Goal: Task Accomplishment & Management: Manage account settings

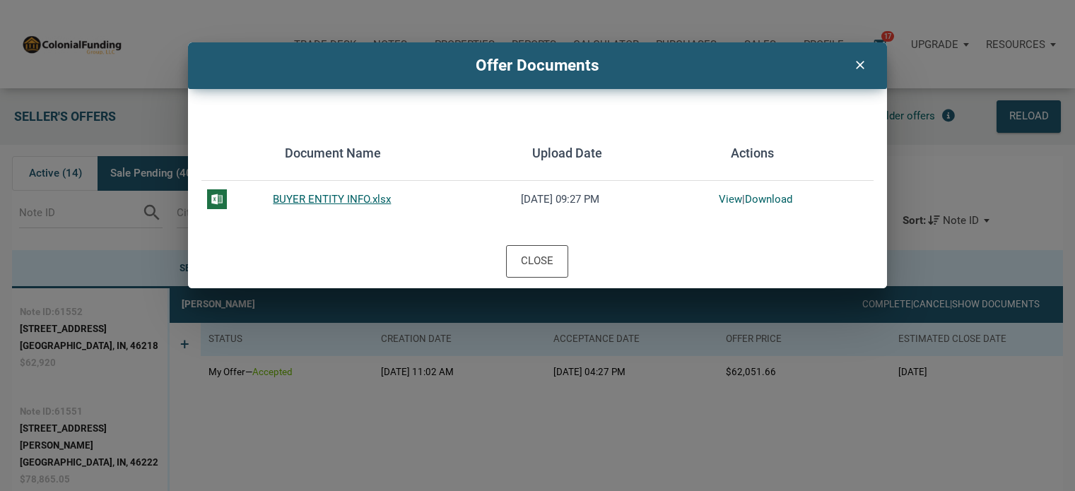
scroll to position [88, 0]
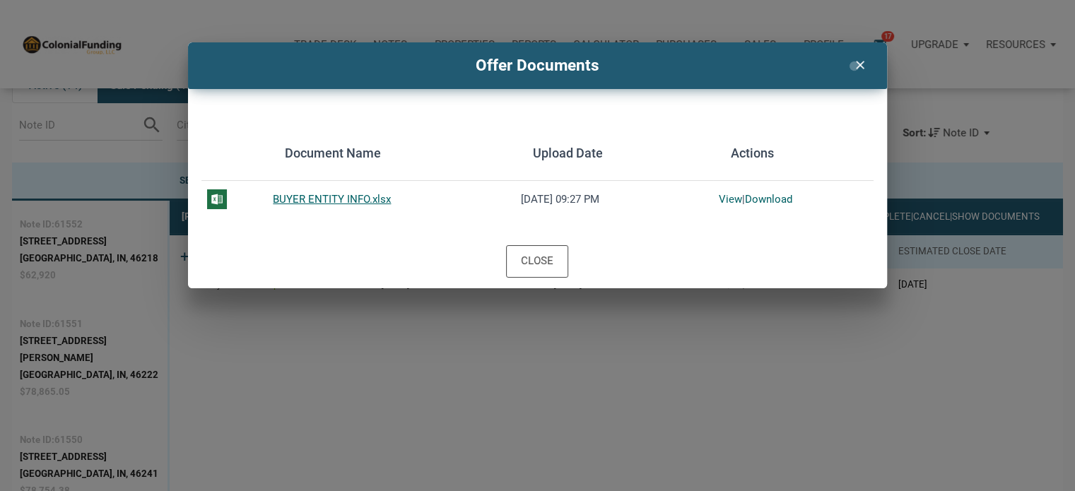
click at [854, 66] on icon "clear" at bounding box center [859, 63] width 17 height 18
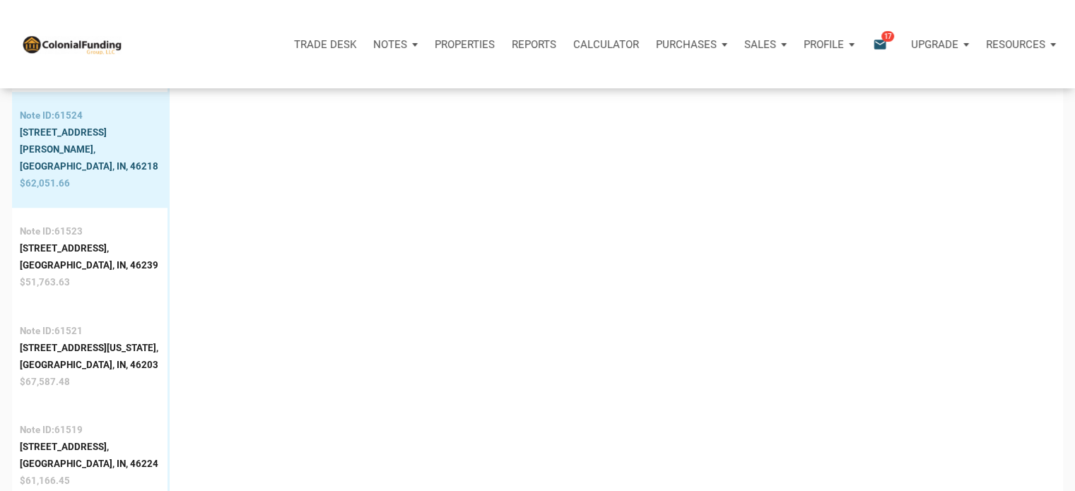
scroll to position [1401, 0]
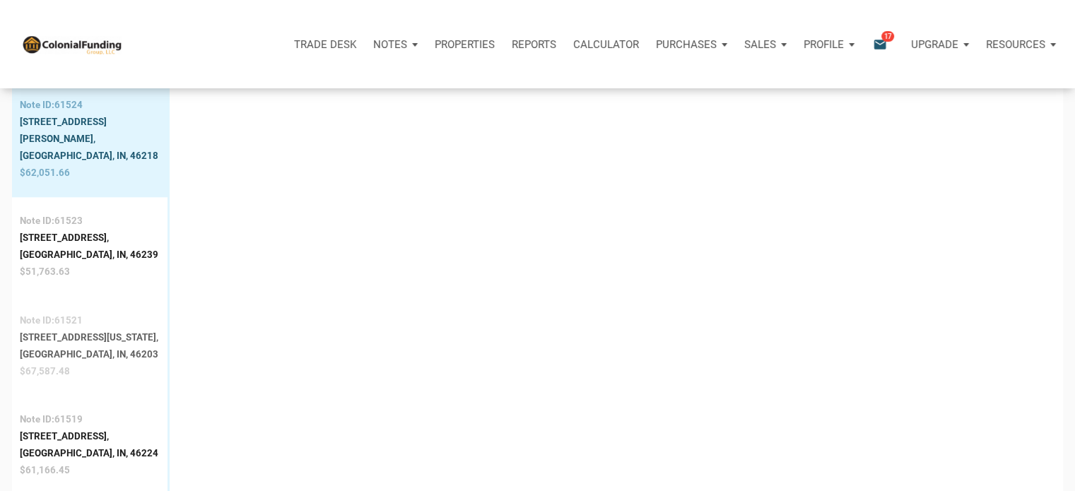
click at [72, 329] on div "[STREET_ADDRESS][US_STATE]," at bounding box center [89, 337] width 139 height 17
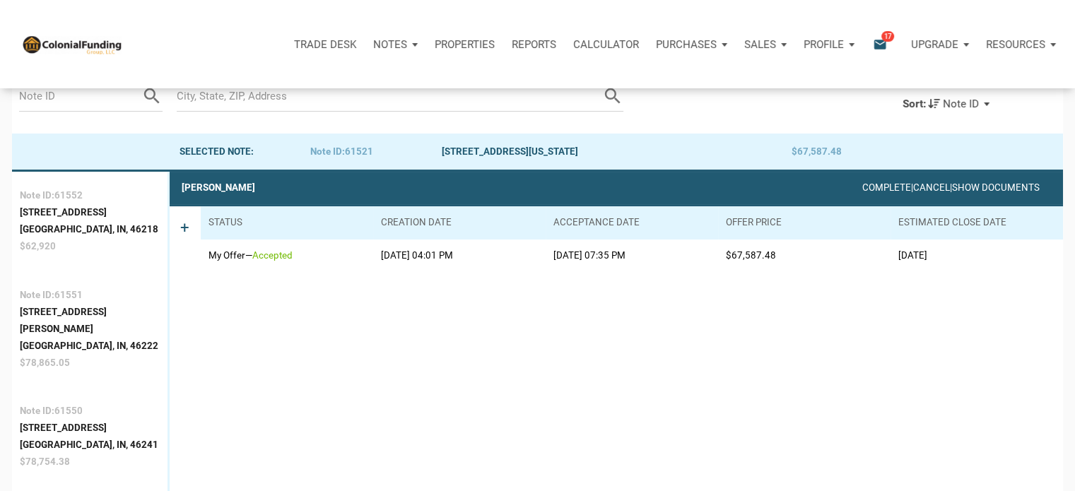
scroll to position [88, 0]
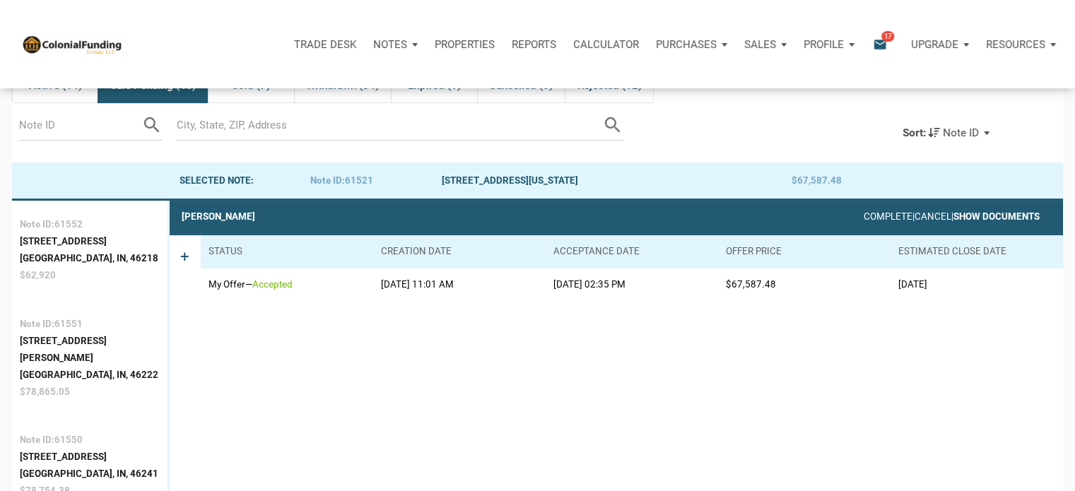
click at [987, 217] on link "Show Documents" at bounding box center [997, 216] width 86 height 11
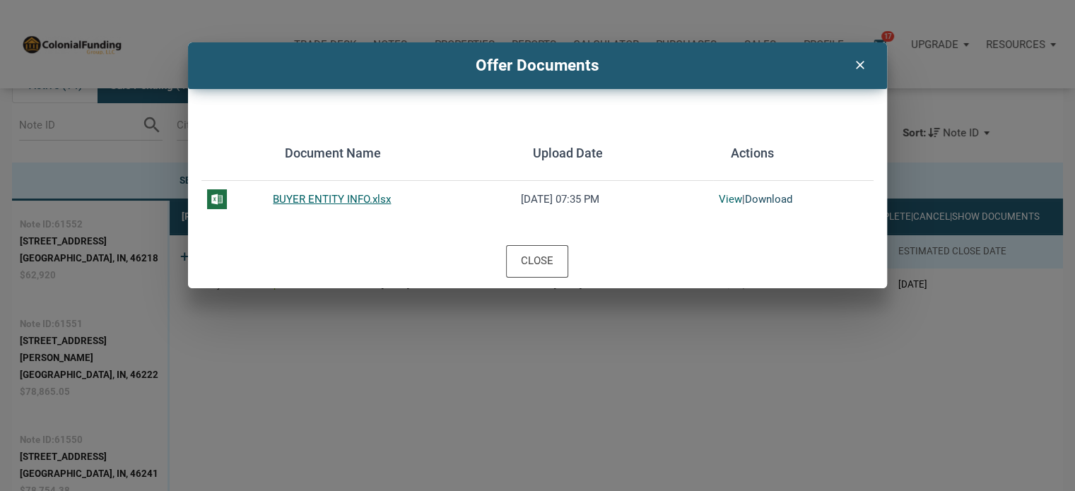
click at [760, 197] on link "Download" at bounding box center [768, 199] width 47 height 13
click at [858, 67] on icon "clear" at bounding box center [859, 63] width 17 height 18
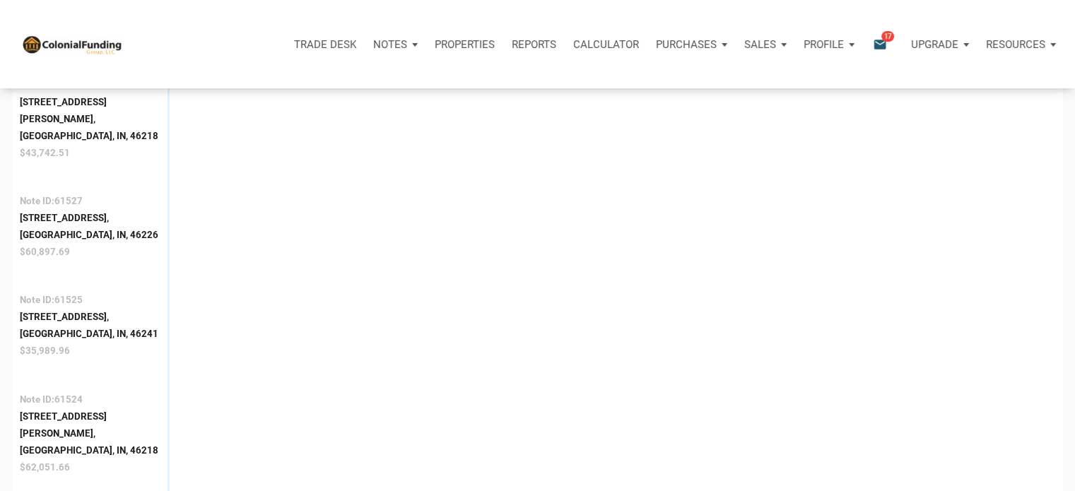
scroll to position [1117, 0]
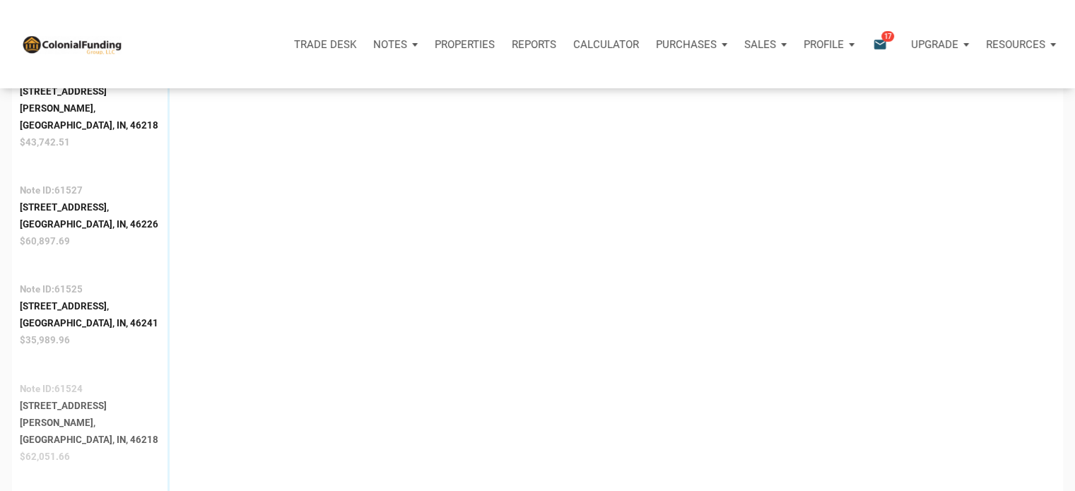
click at [45, 432] on div "[GEOGRAPHIC_DATA], IN, 46218" at bounding box center [90, 440] width 140 height 17
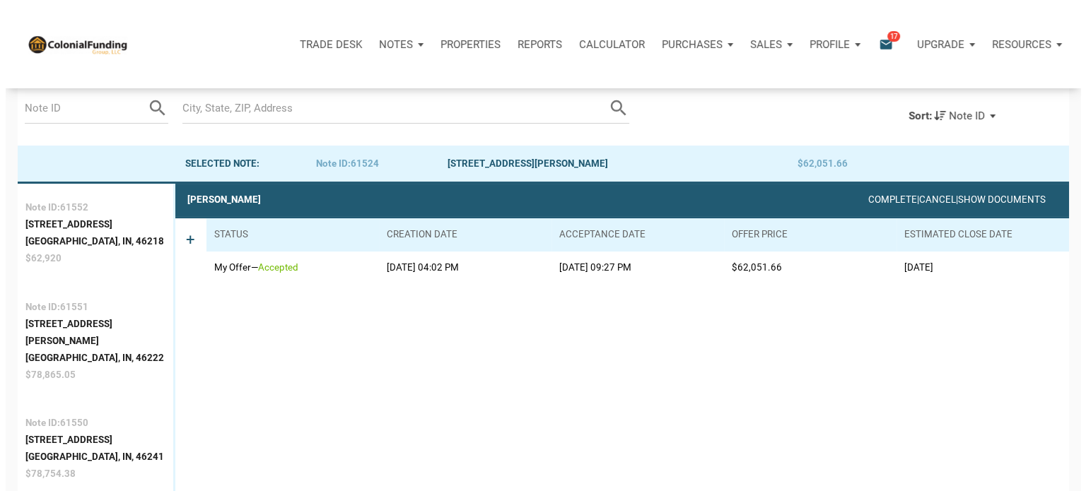
scroll to position [88, 0]
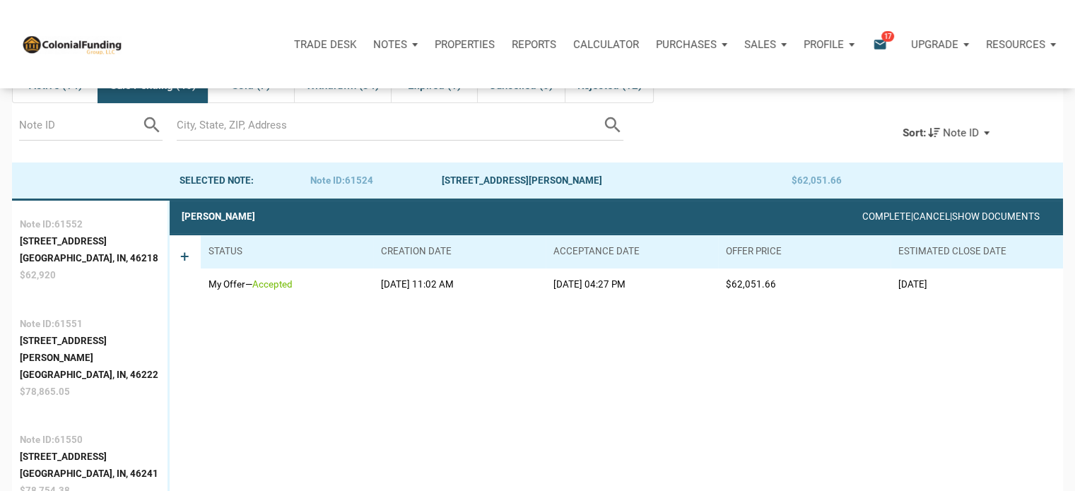
click at [877, 40] on icon "email" at bounding box center [880, 44] width 17 height 16
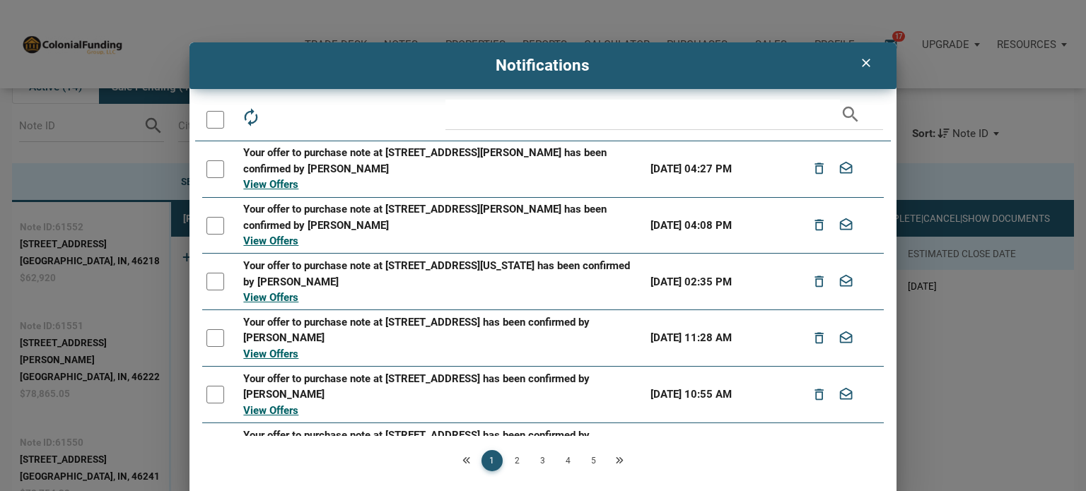
click at [212, 169] on div at bounding box center [215, 169] width 18 height 18
click at [210, 230] on div at bounding box center [215, 226] width 18 height 18
click at [211, 282] on div at bounding box center [215, 282] width 18 height 18
click at [213, 341] on div at bounding box center [215, 338] width 18 height 18
click at [211, 398] on div at bounding box center [215, 395] width 18 height 18
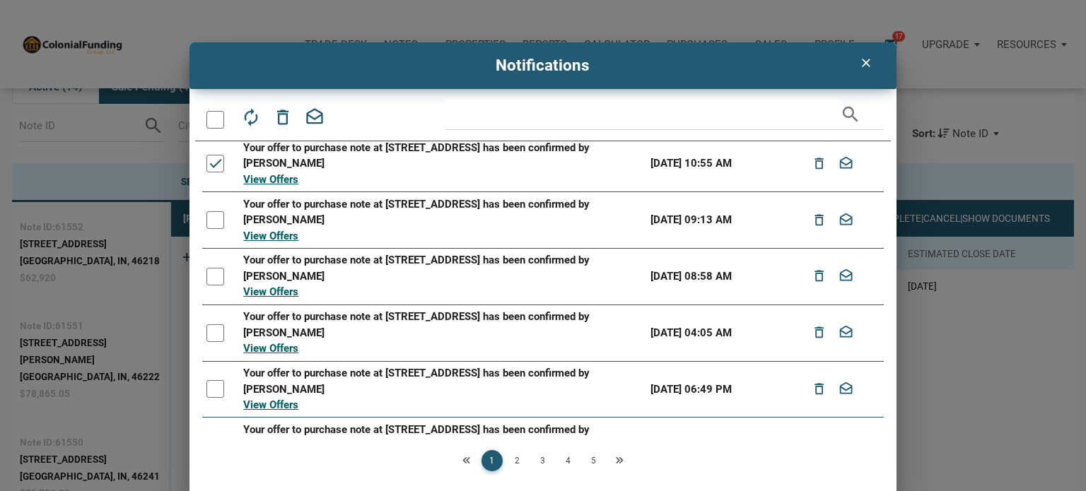
scroll to position [233, 0]
click at [206, 216] on div at bounding box center [215, 219] width 18 height 18
click at [209, 279] on div at bounding box center [215, 276] width 18 height 18
click at [213, 334] on div at bounding box center [215, 332] width 18 height 18
click at [207, 387] on div at bounding box center [215, 388] width 18 height 18
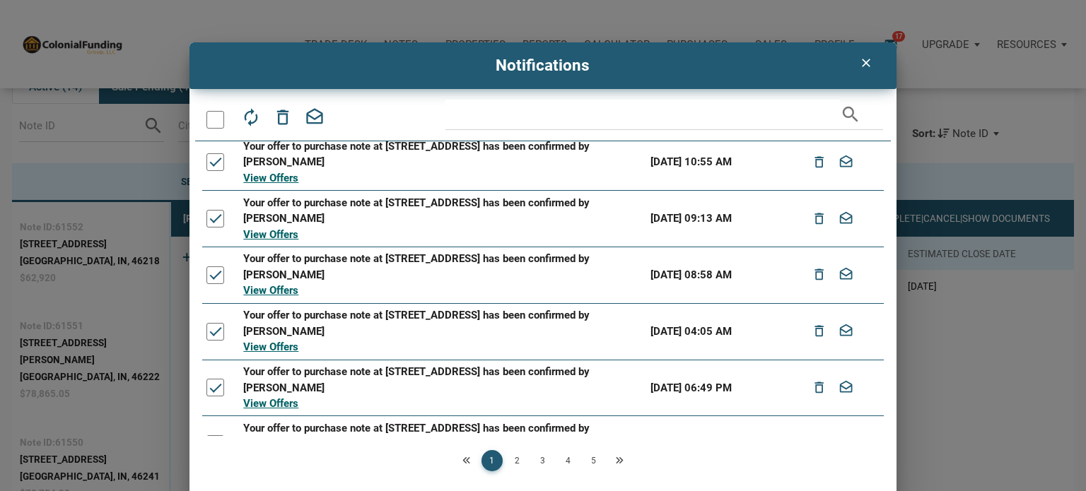
scroll to position [268, 0]
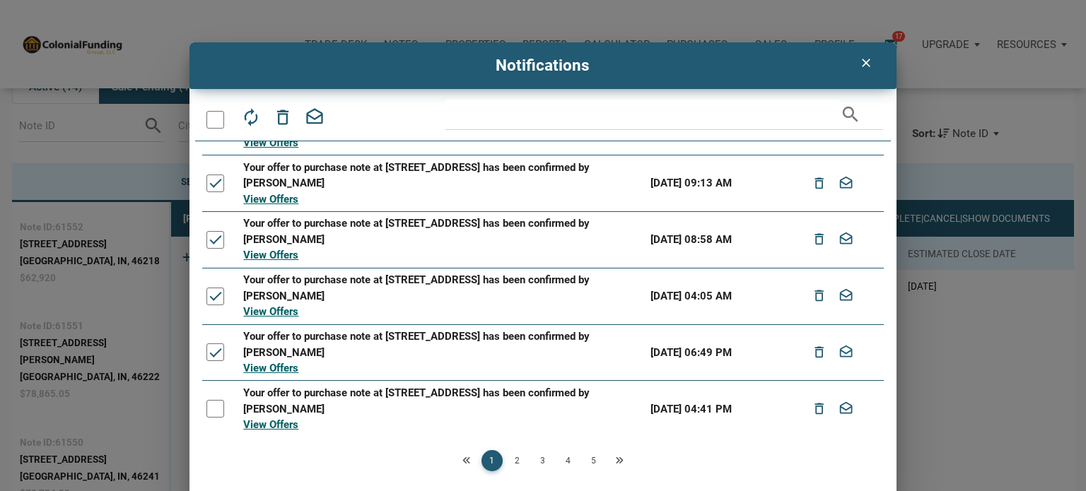
click at [211, 408] on div at bounding box center [215, 409] width 18 height 18
click at [310, 119] on icon "drafts" at bounding box center [315, 117] width 20 height 20
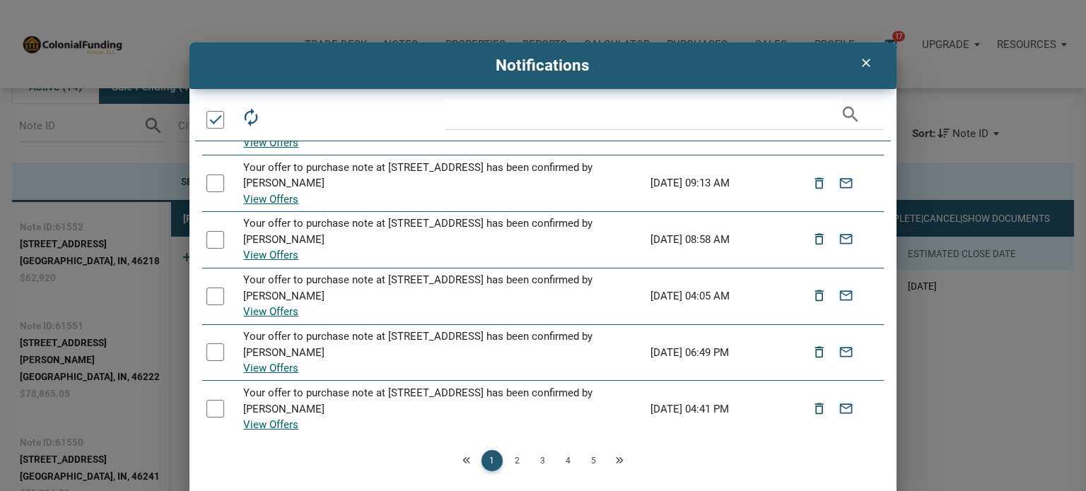
click at [515, 461] on link "2" at bounding box center [517, 460] width 21 height 21
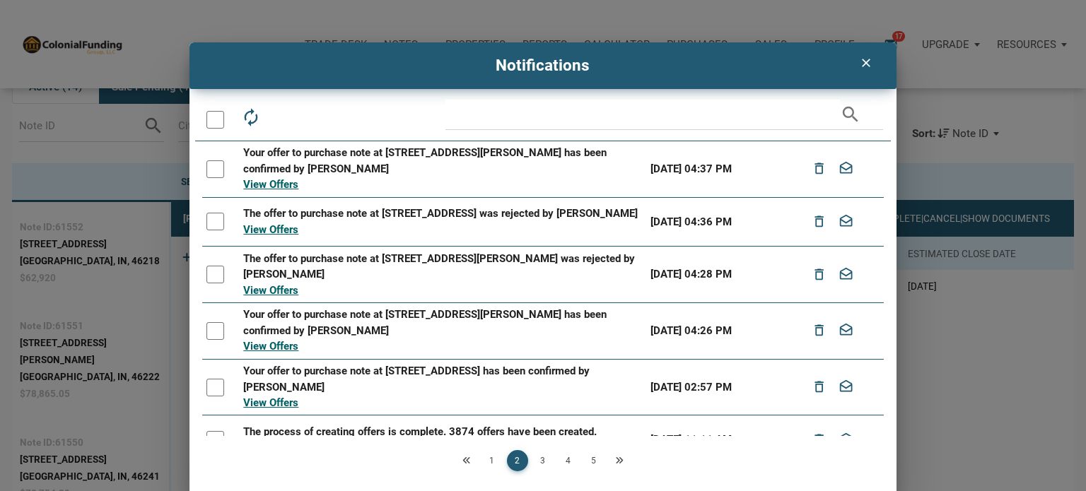
click at [211, 172] on div at bounding box center [215, 169] width 18 height 18
click at [207, 230] on div at bounding box center [215, 222] width 18 height 18
click at [205, 293] on td at bounding box center [220, 274] width 37 height 57
click at [211, 340] on div at bounding box center [215, 331] width 18 height 18
click at [214, 393] on div at bounding box center [215, 388] width 18 height 18
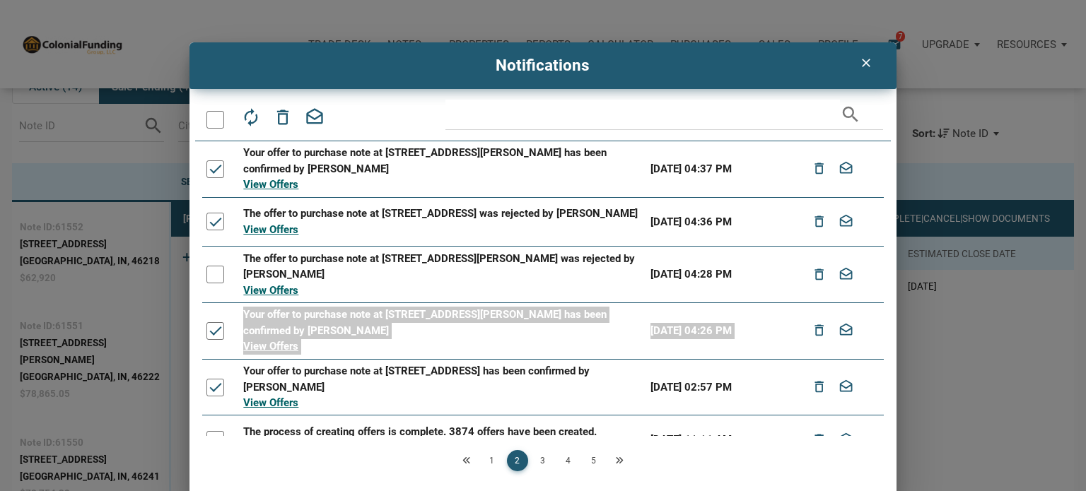
drag, startPoint x: 877, startPoint y: 287, endPoint x: 881, endPoint y: 327, distance: 40.5
click at [881, 327] on table "Your offer to purchase note at [STREET_ADDRESS][PERSON_NAME] has been confirmed…" at bounding box center [542, 288] width 681 height 295
click at [218, 340] on div at bounding box center [215, 331] width 18 height 18
click at [216, 284] on div at bounding box center [215, 275] width 18 height 18
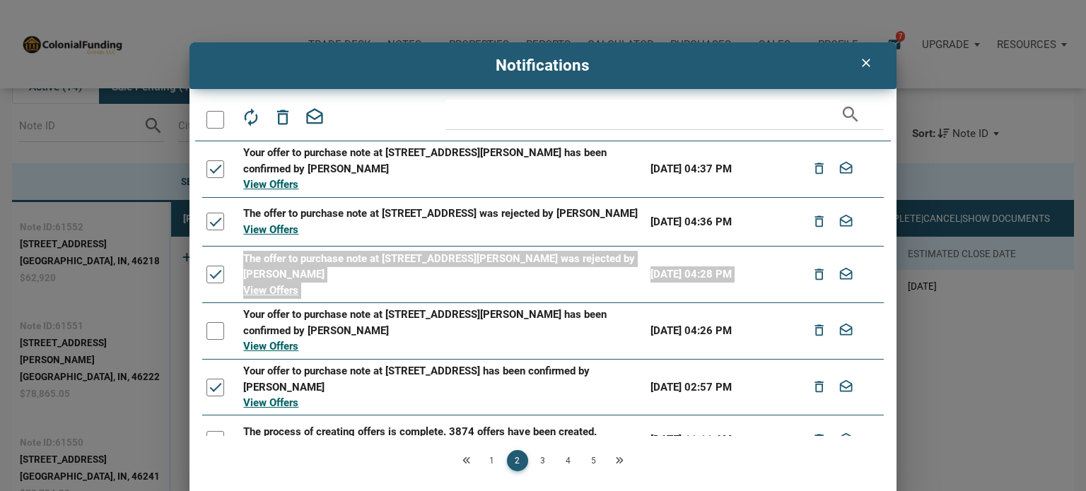
drag, startPoint x: 882, startPoint y: 244, endPoint x: 882, endPoint y: 301, distance: 57.3
click at [882, 301] on div "autorenew delete_outline drafts email search Your offer to purchase note at [ST…" at bounding box center [543, 299] width 708 height 399
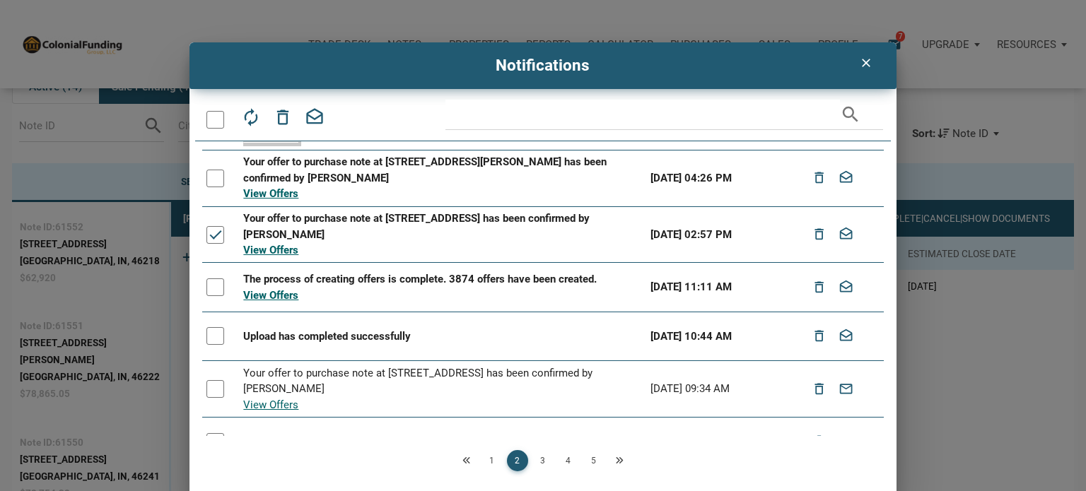
scroll to position [156, 0]
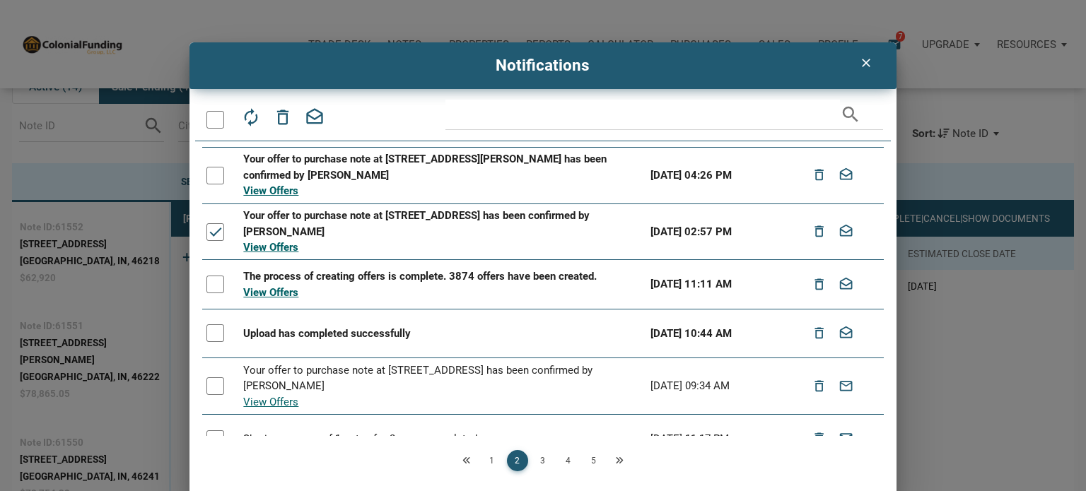
click at [214, 290] on div at bounding box center [215, 285] width 18 height 18
click at [214, 342] on div at bounding box center [215, 334] width 18 height 18
click at [317, 119] on icon "drafts" at bounding box center [315, 117] width 20 height 20
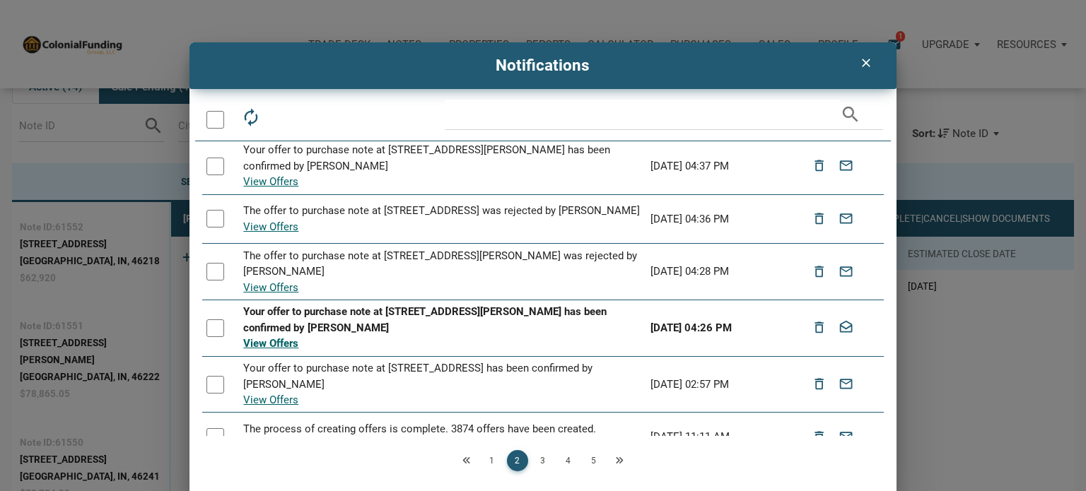
scroll to position [0, 0]
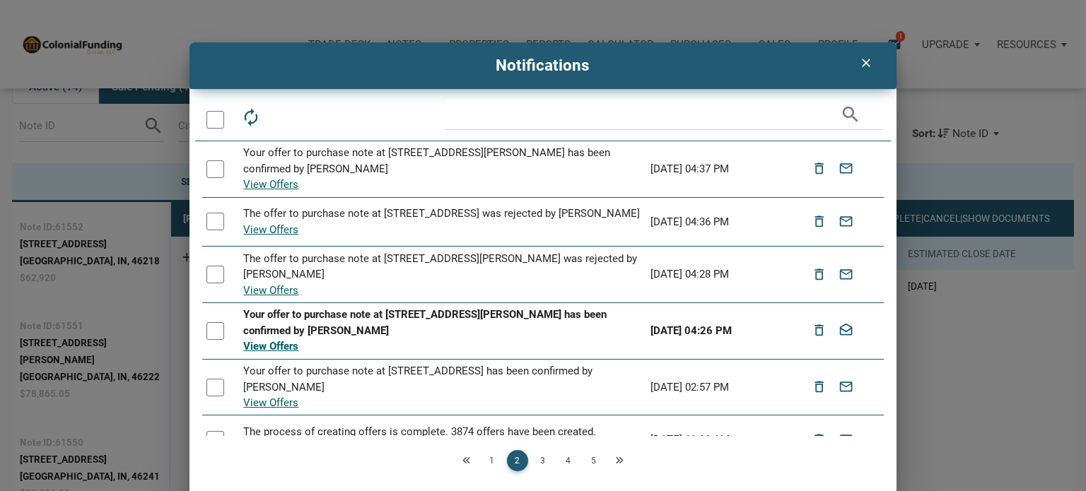
click at [212, 337] on div at bounding box center [215, 331] width 18 height 18
click at [312, 123] on icon "drafts" at bounding box center [315, 117] width 20 height 20
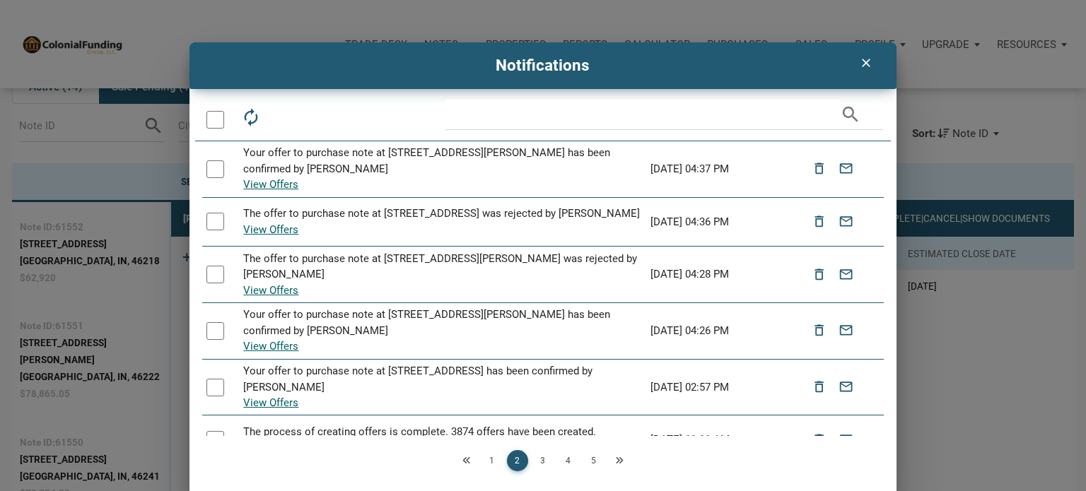
click at [498, 454] on link "1" at bounding box center [491, 460] width 21 height 21
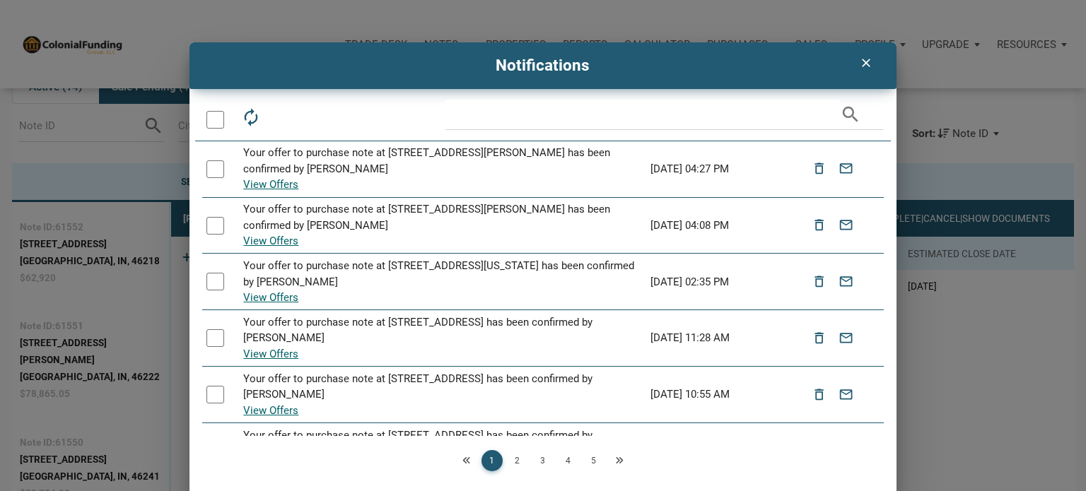
click at [486, 460] on div "Loading" at bounding box center [543, 245] width 1086 height 491
click at [486, 460] on link "1" at bounding box center [491, 460] width 21 height 21
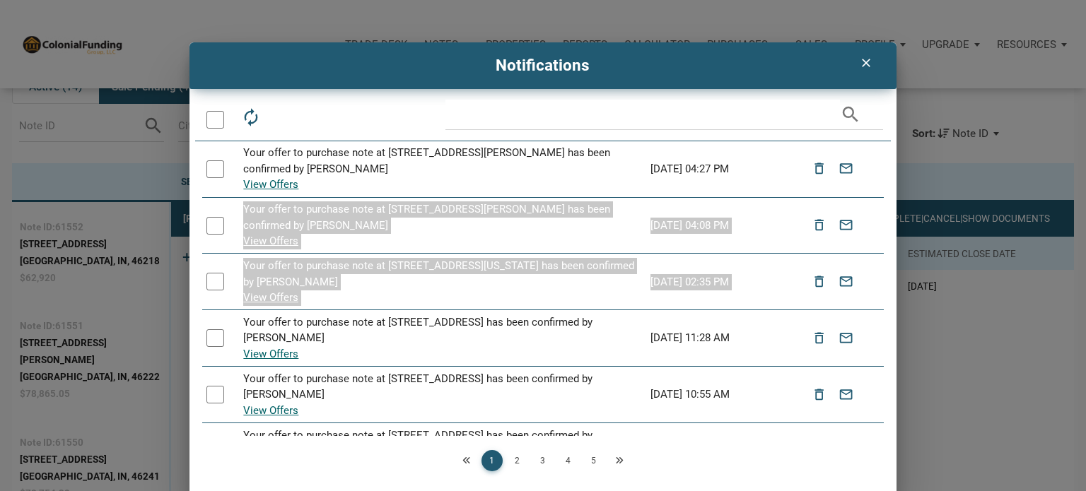
drag, startPoint x: 877, startPoint y: 194, endPoint x: 882, endPoint y: 257, distance: 62.4
click at [882, 257] on div "autorenew delete_outline drafts email search Your offer to purchase note at [ST…" at bounding box center [543, 299] width 708 height 399
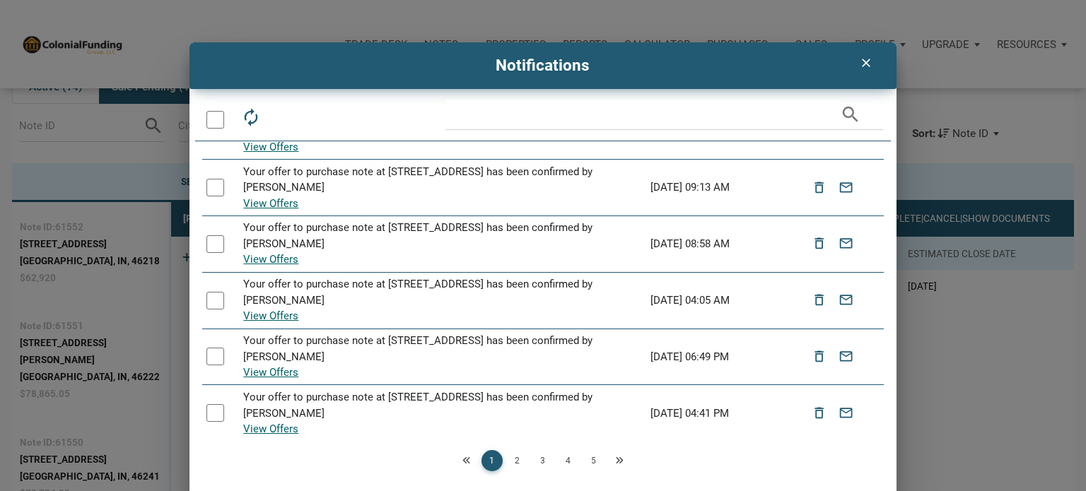
scroll to position [268, 0]
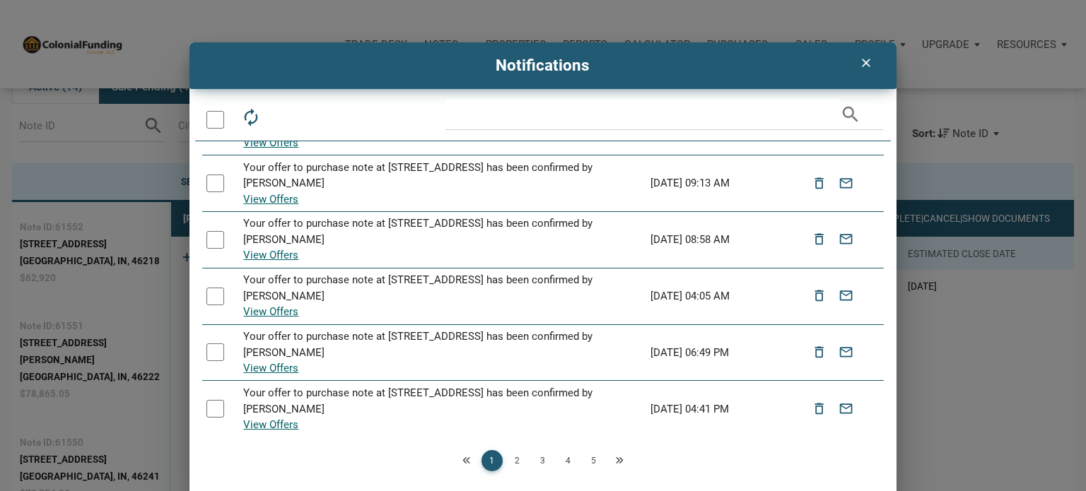
click at [699, 73] on h4 "Notifications" at bounding box center [543, 66] width 687 height 24
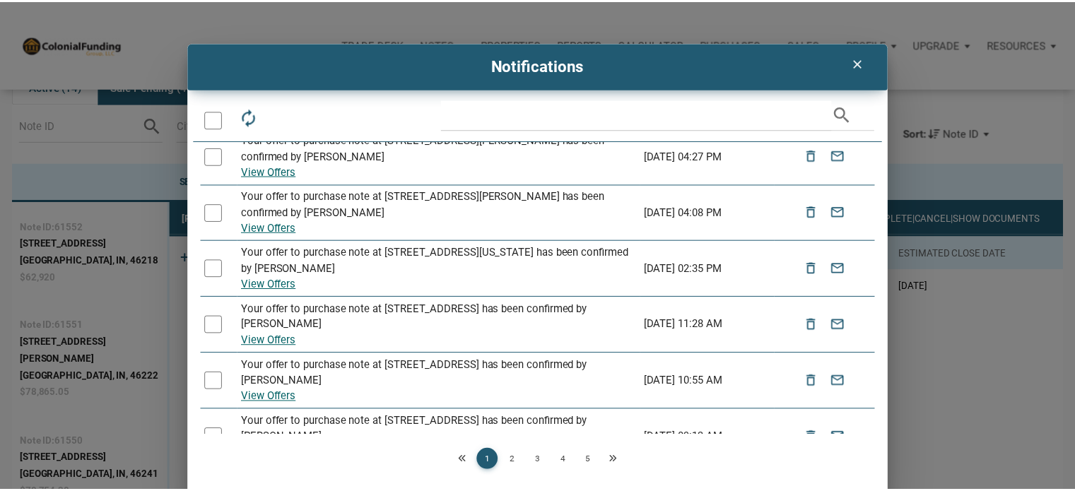
scroll to position [0, 0]
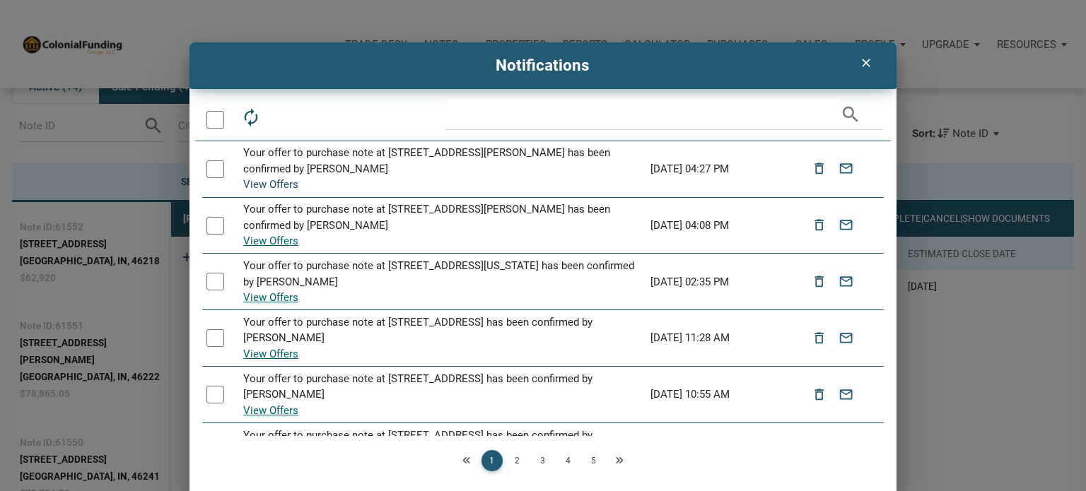
click at [267, 184] on link "View Offers" at bounding box center [270, 184] width 55 height 13
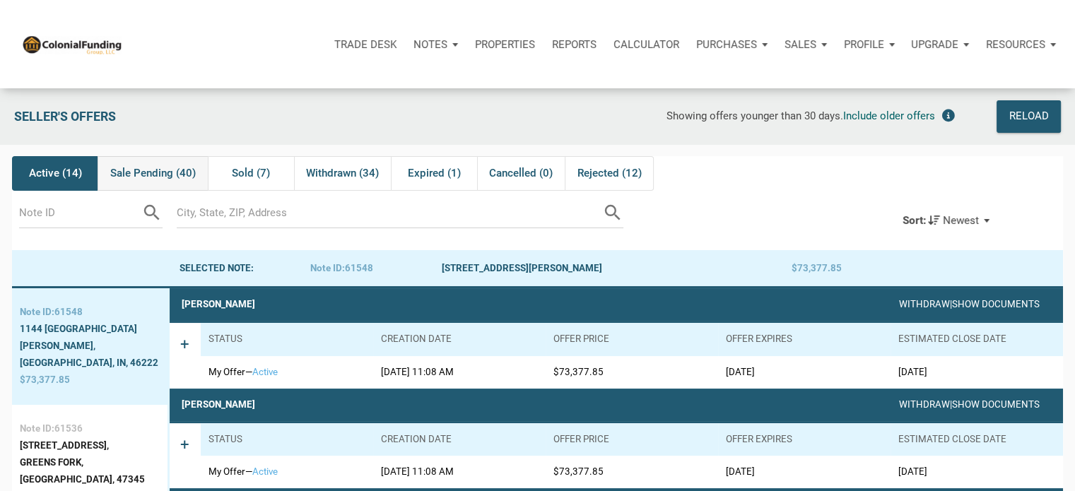
click at [152, 173] on span "Sale Pending (40)" at bounding box center [153, 173] width 86 height 17
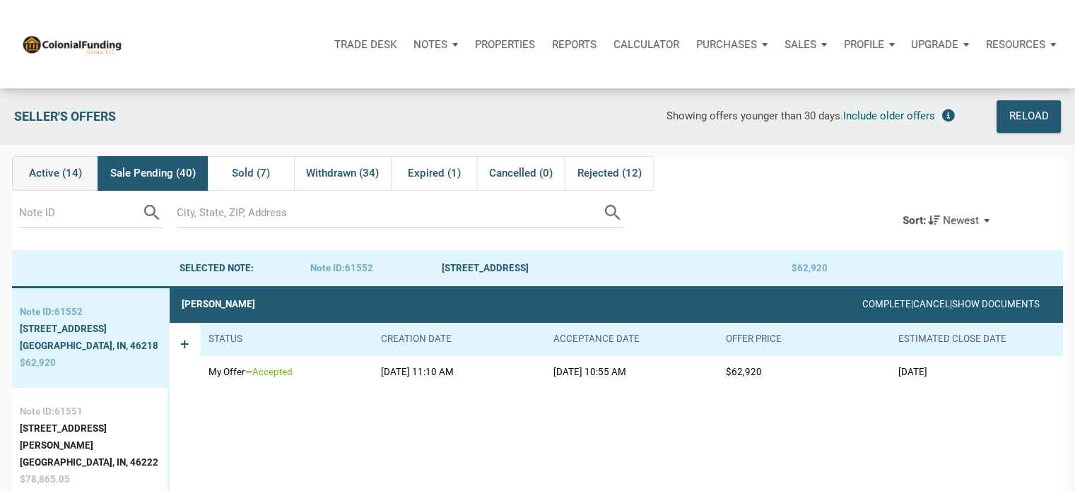
click at [49, 173] on span "Active (14)" at bounding box center [55, 173] width 53 height 17
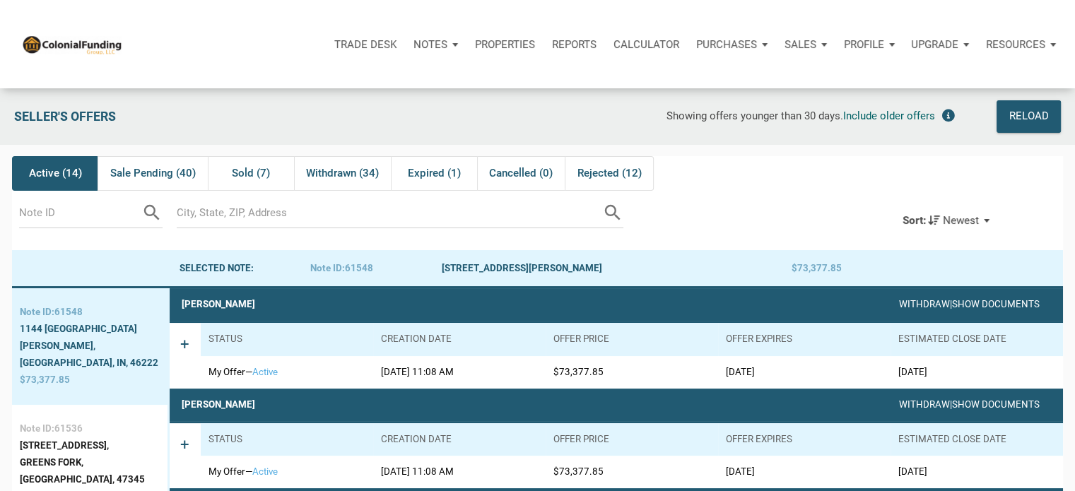
click at [890, 45] on div "Profile" at bounding box center [870, 44] width 68 height 42
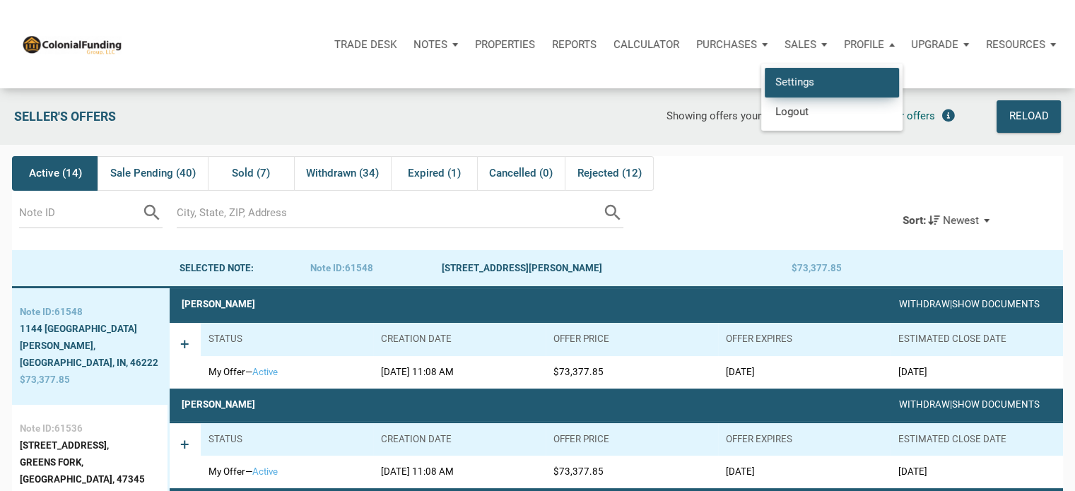
click at [780, 84] on link "Settings" at bounding box center [832, 82] width 134 height 29
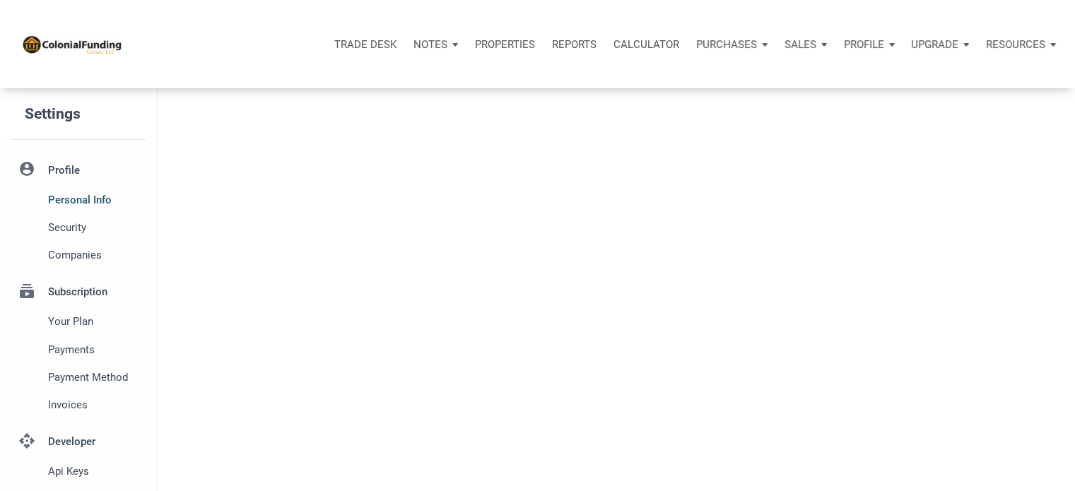
type input "SOUTHLAKE"
select select
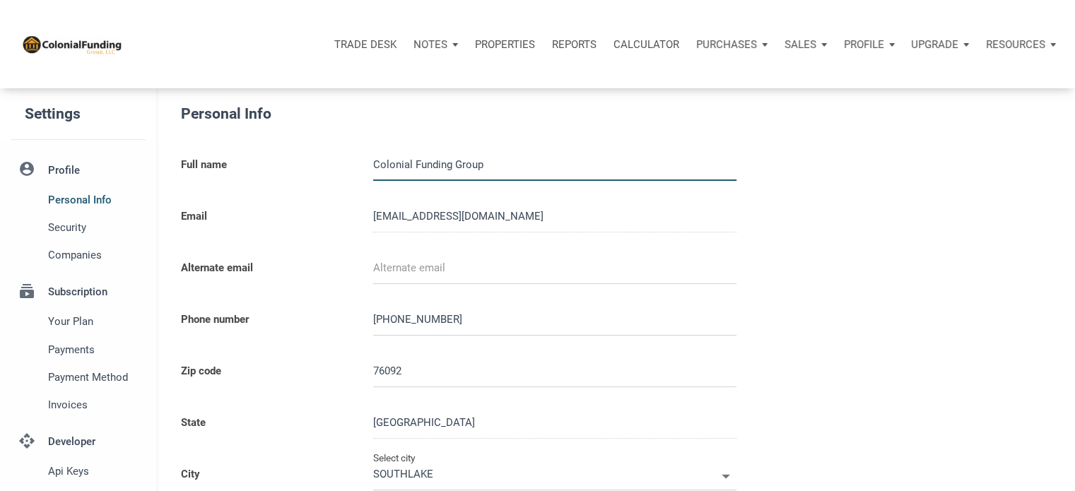
type input "0000000"
select select
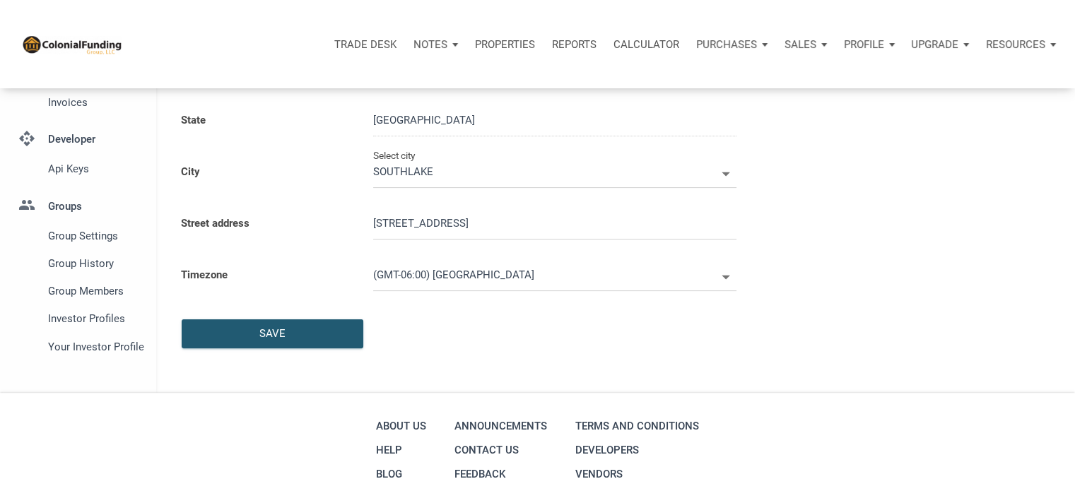
scroll to position [303, 0]
click at [96, 229] on span "Group Settings" at bounding box center [94, 235] width 92 height 17
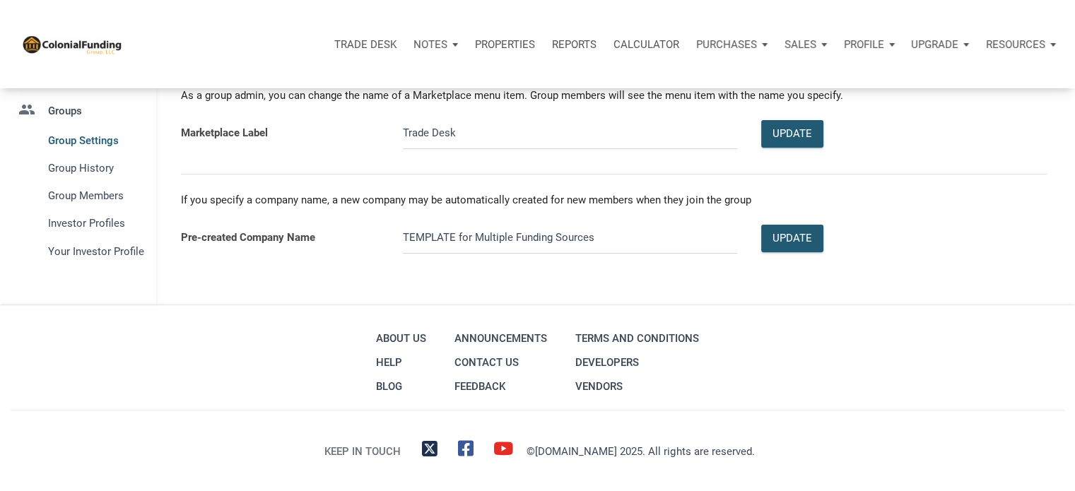
scroll to position [379, 0]
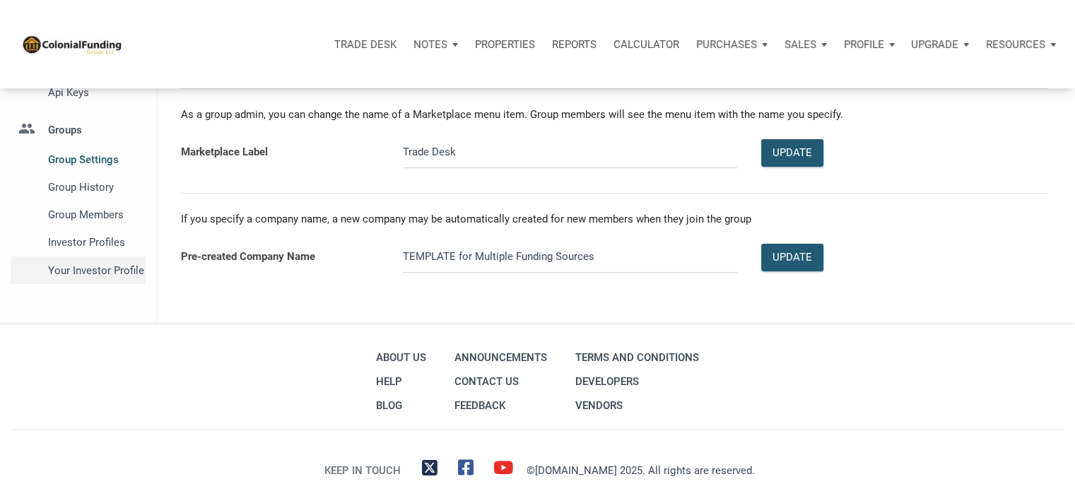
click at [91, 271] on span "Your Investor Profile" at bounding box center [94, 270] width 92 height 17
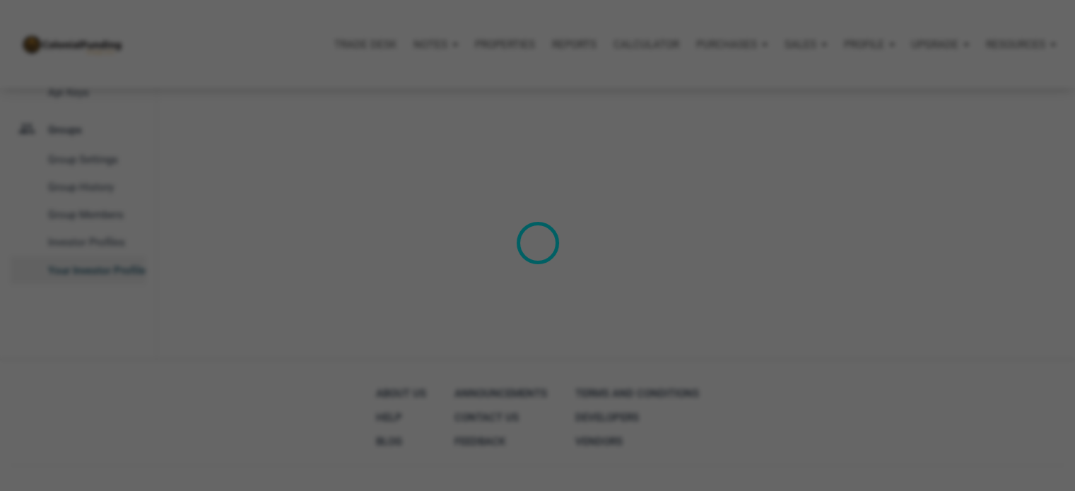
select select
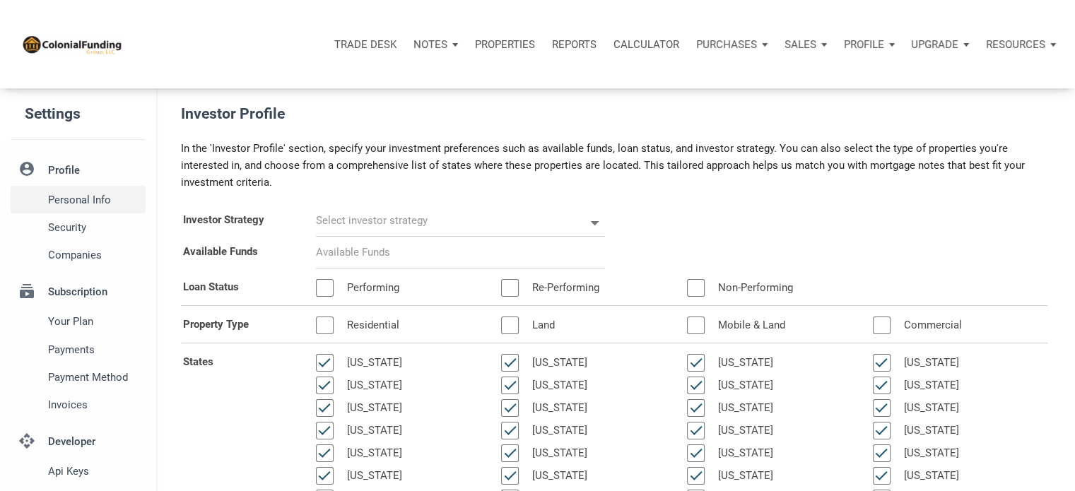
click at [59, 201] on span "Personal Info" at bounding box center [94, 200] width 92 height 17
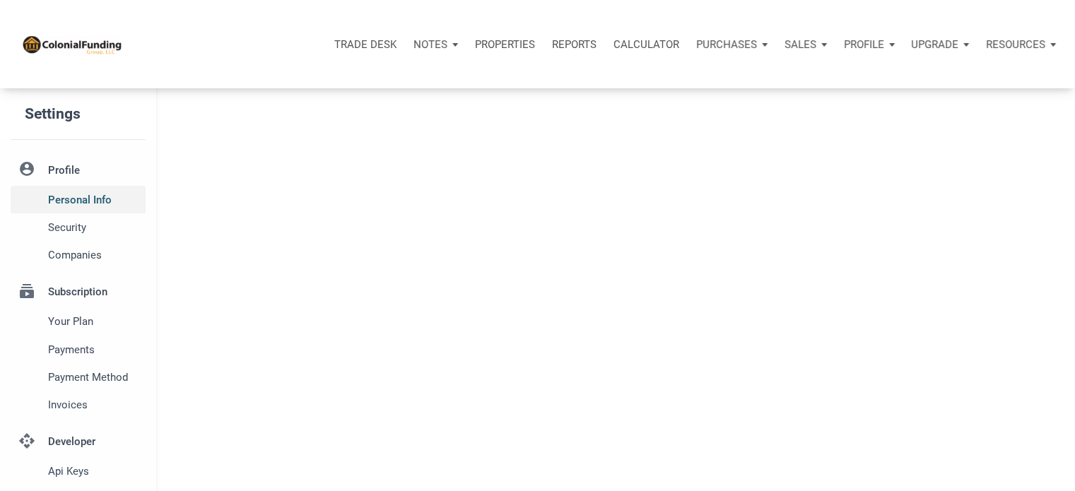
type input "SOUTHLAKE"
select select
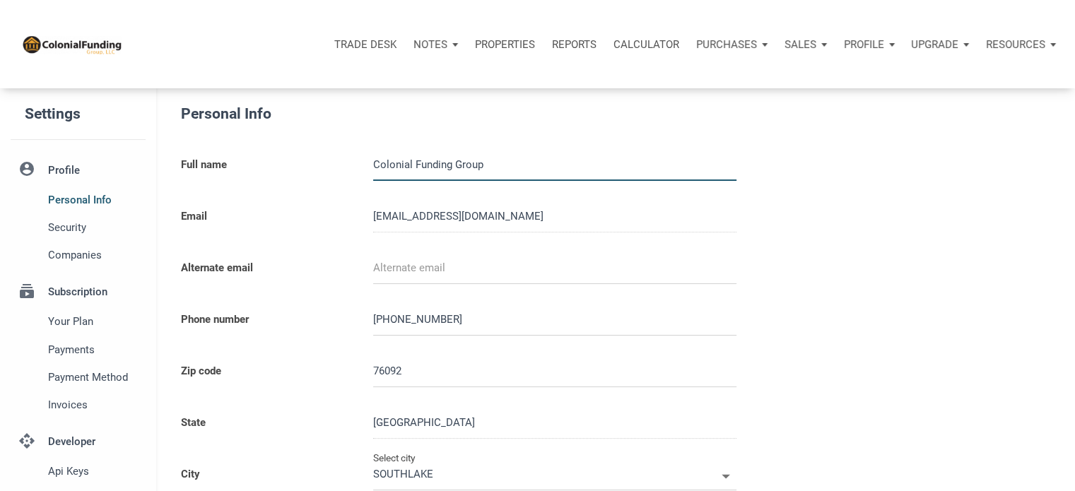
type input "0000000"
select select
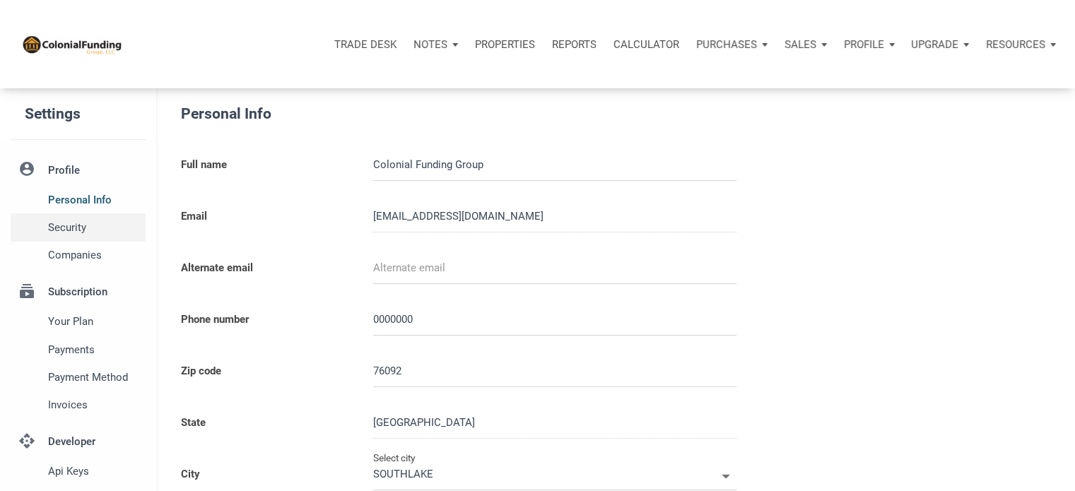
click at [72, 230] on span "Security" at bounding box center [94, 227] width 92 height 17
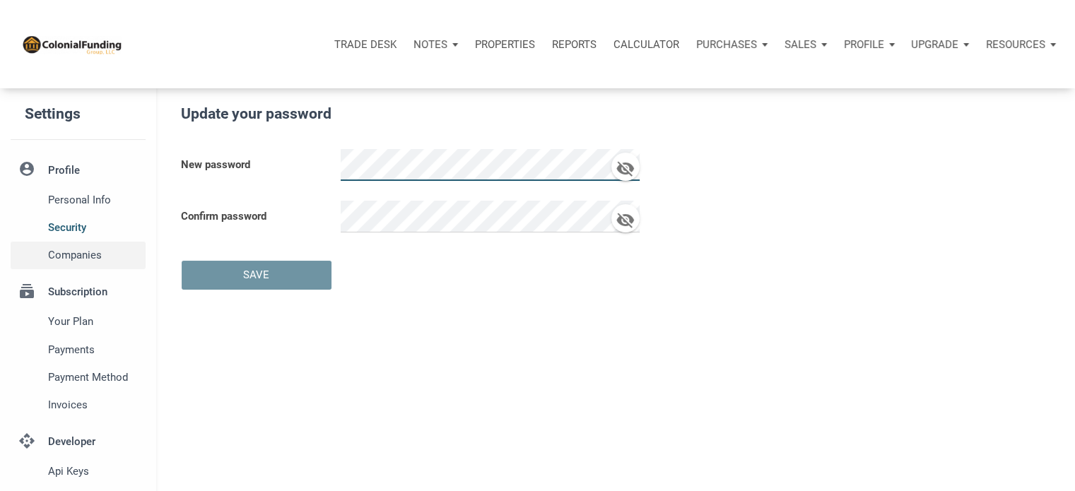
click at [74, 258] on span "Companies" at bounding box center [94, 255] width 92 height 17
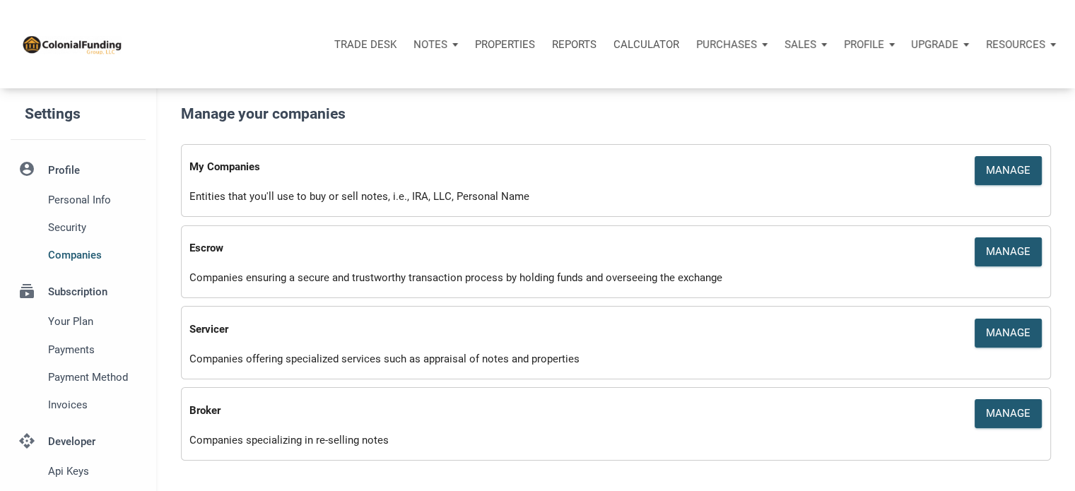
click at [529, 78] on div "Trade Desk Notes Dashboard Transactions Properties Reports Calculator Purchases…" at bounding box center [543, 44] width 1065 height 88
click at [760, 45] on div "Purchases" at bounding box center [732, 44] width 88 height 42
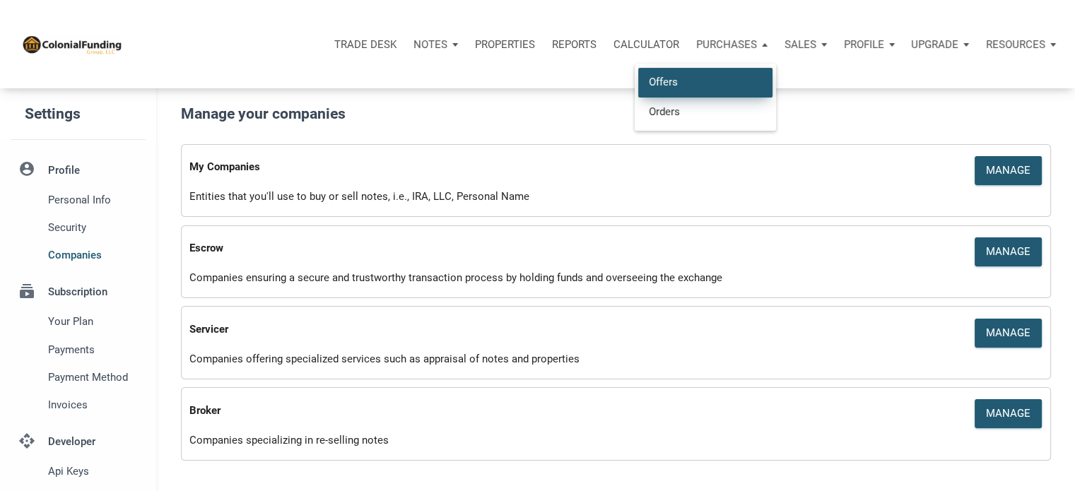
click at [673, 79] on link "Offers" at bounding box center [705, 82] width 134 height 29
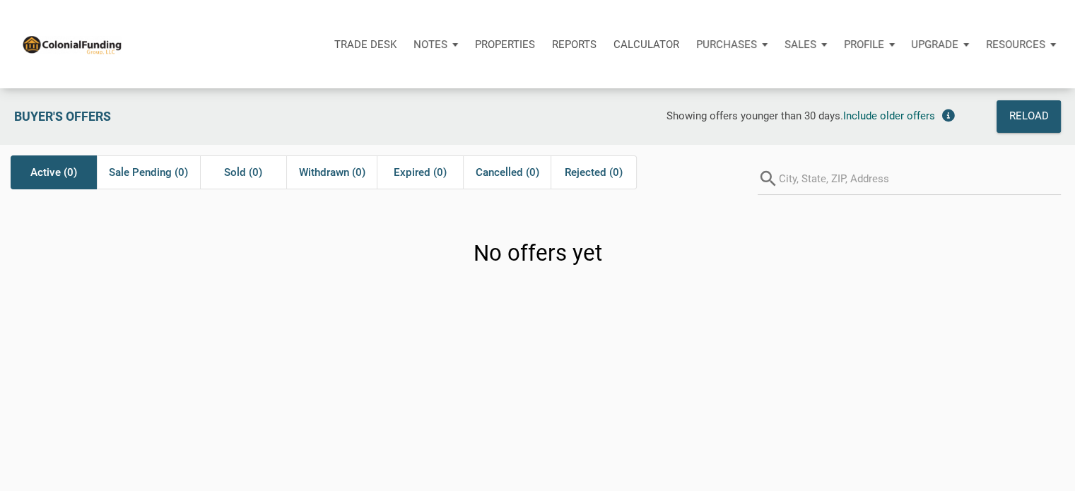
click at [822, 42] on div "Sales" at bounding box center [805, 44] width 59 height 42
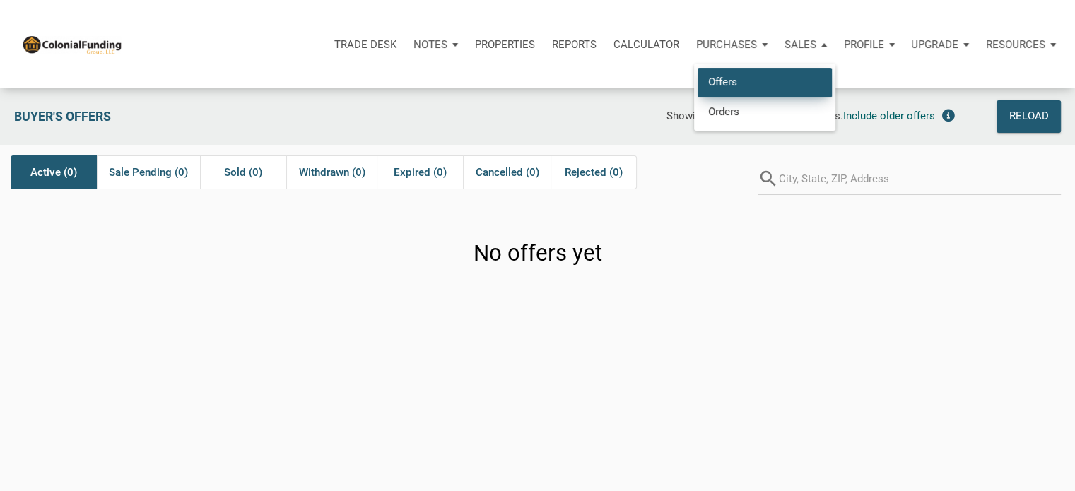
click at [723, 83] on link "Offers" at bounding box center [765, 82] width 134 height 29
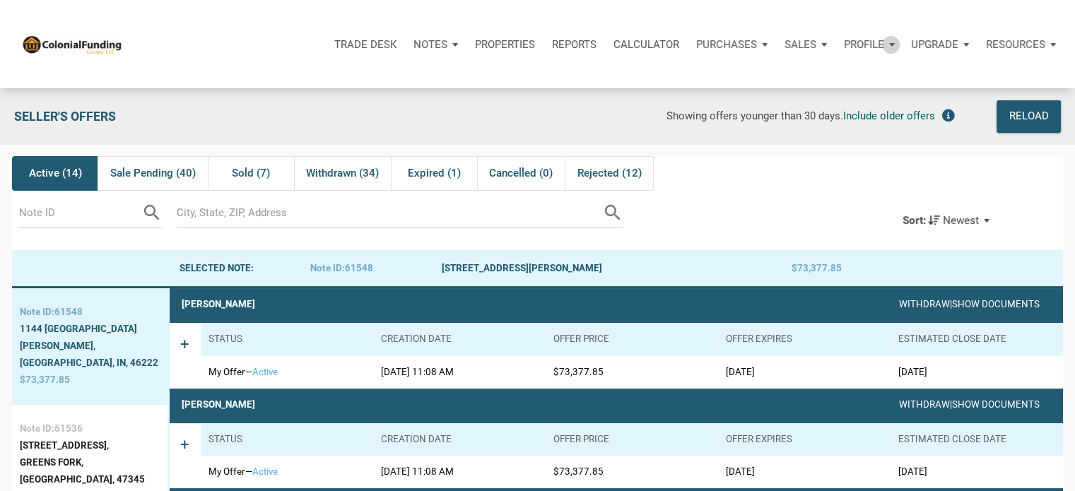
click at [891, 45] on div "Profile" at bounding box center [870, 44] width 68 height 42
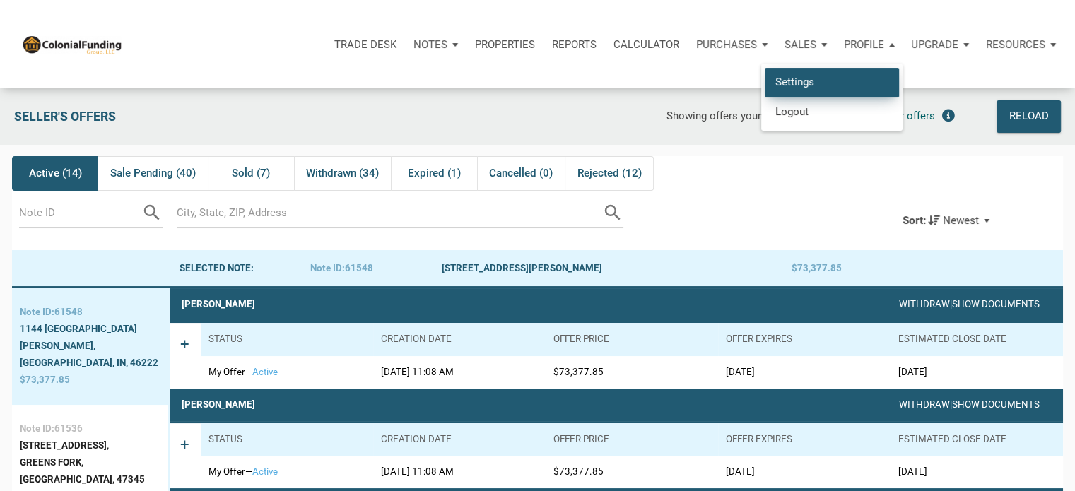
click at [781, 78] on link "Settings" at bounding box center [832, 82] width 134 height 29
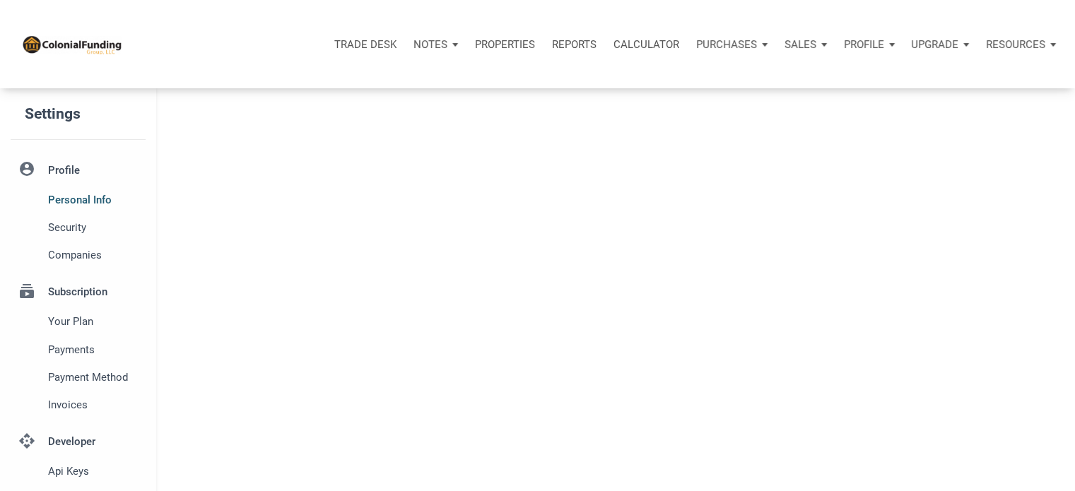
type input "SOUTHLAKE"
select select
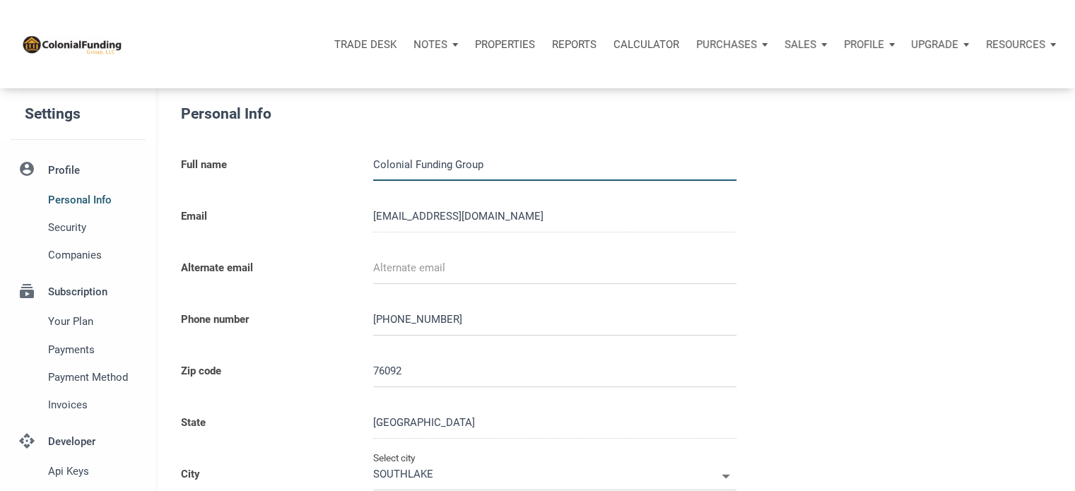
type input "0000000"
select select
click at [827, 47] on div "Sales" at bounding box center [805, 44] width 59 height 42
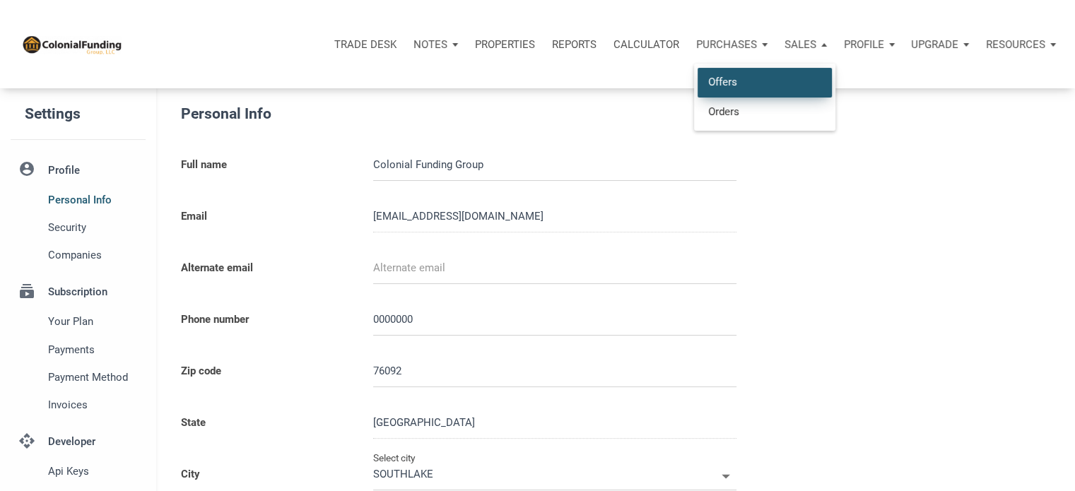
click at [732, 76] on link "Offers" at bounding box center [765, 82] width 134 height 29
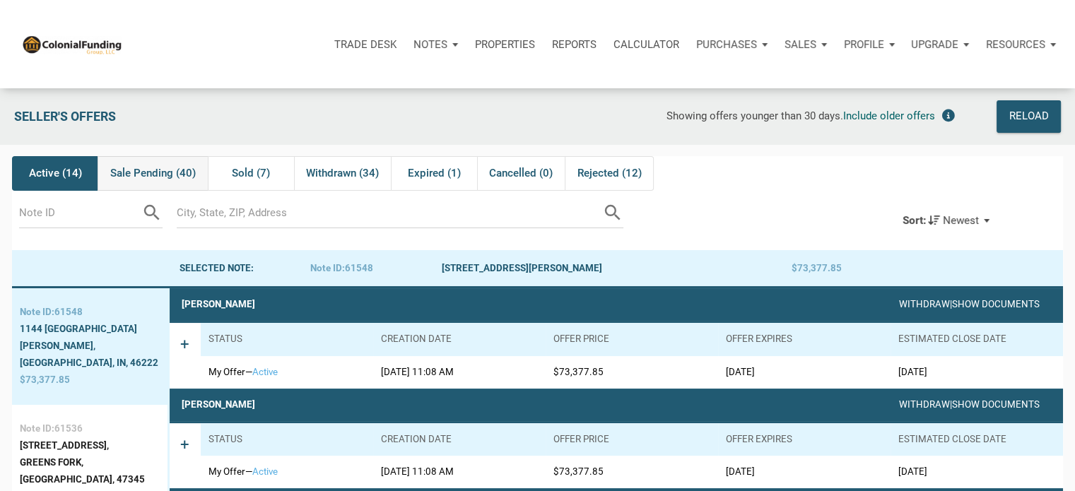
click at [151, 173] on span "Sale Pending (40)" at bounding box center [153, 173] width 86 height 17
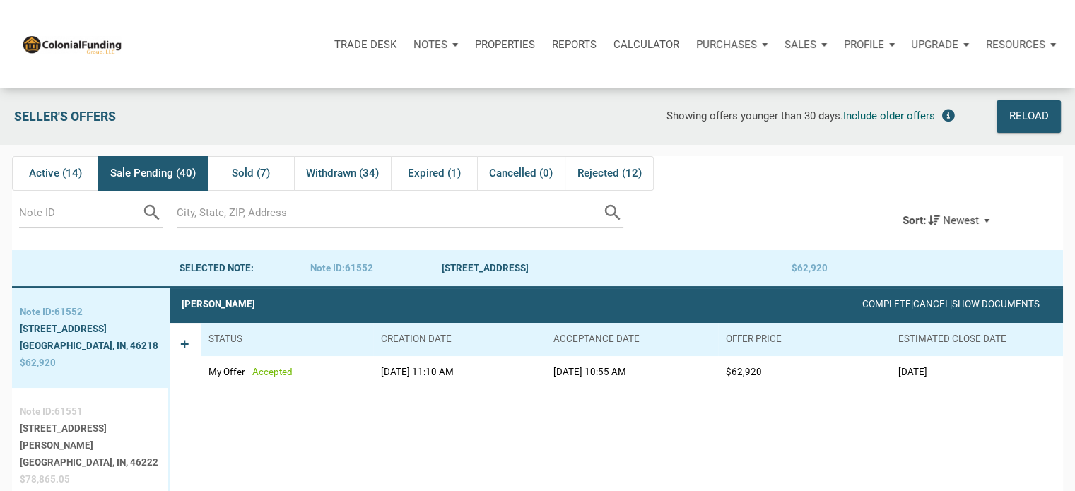
click at [63, 432] on div "[STREET_ADDRESS][PERSON_NAME]" at bounding box center [90, 438] width 140 height 34
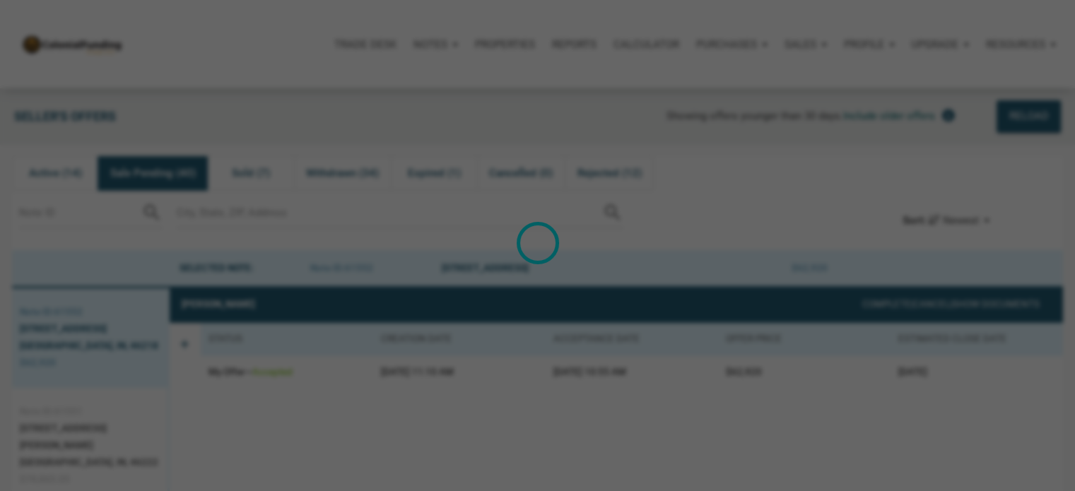
scroll to position [88, 0]
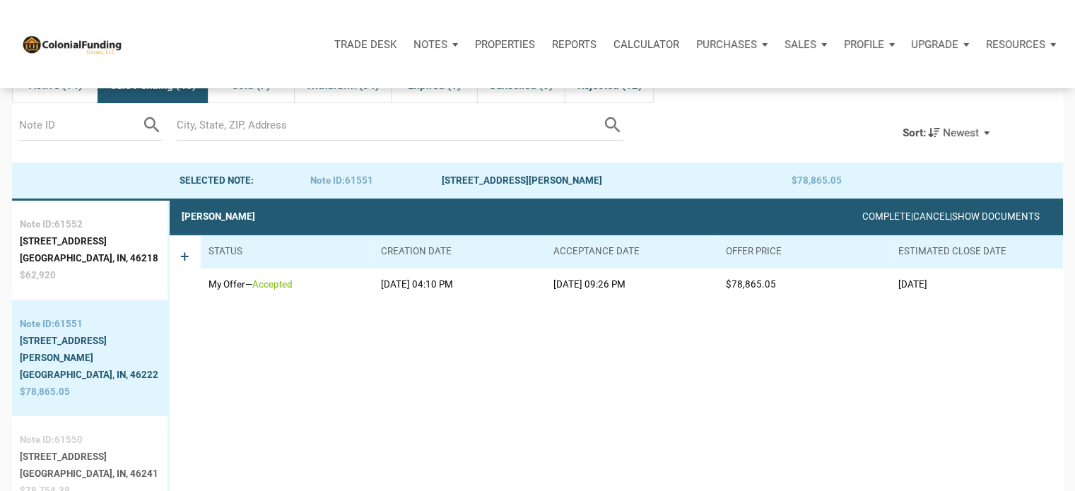
click at [53, 449] on div "[STREET_ADDRESS]" at bounding box center [89, 457] width 139 height 17
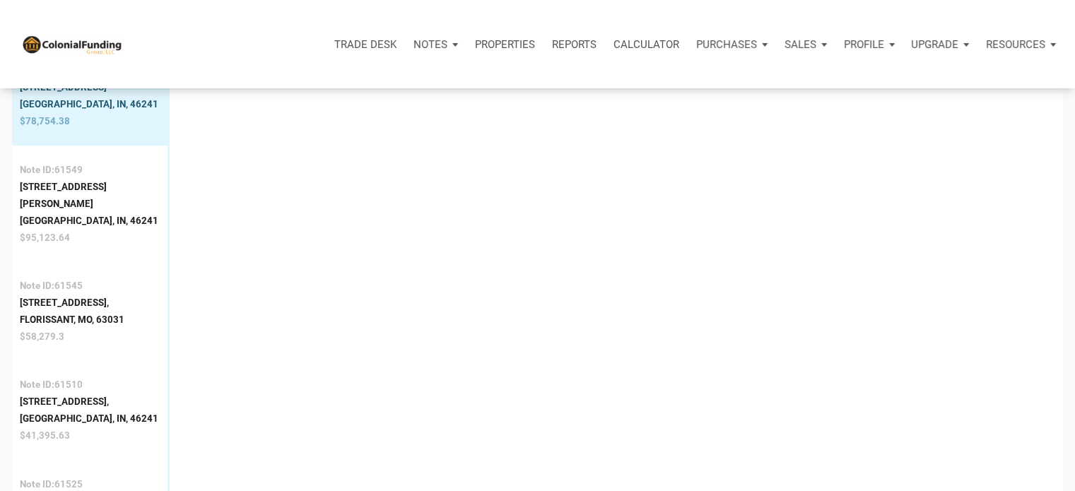
scroll to position [0, 0]
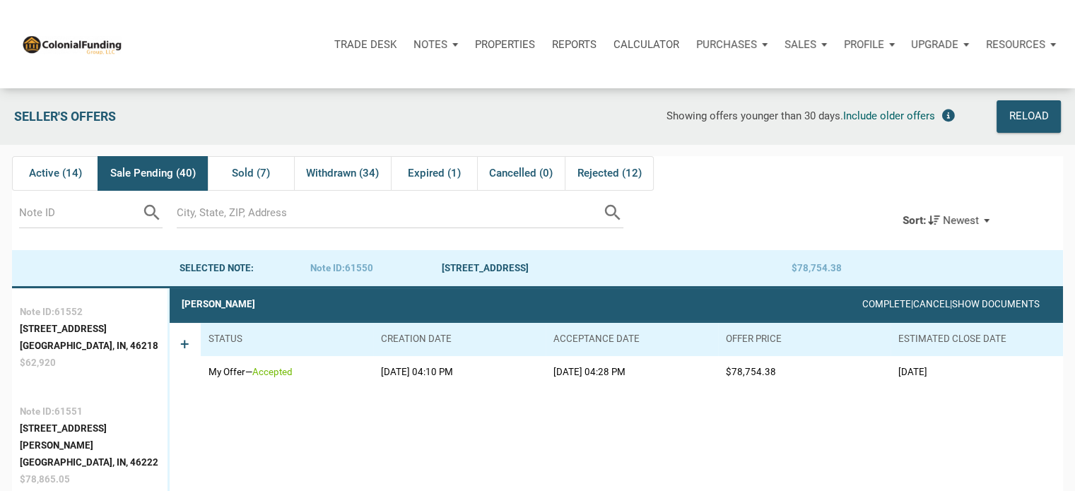
click at [576, 45] on p "Reports" at bounding box center [574, 44] width 45 height 13
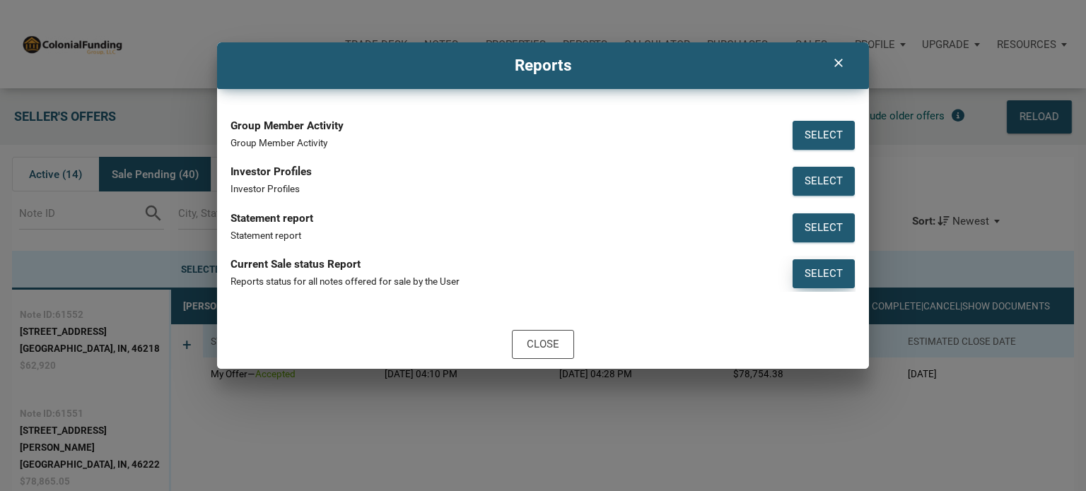
click at [824, 276] on div "Select" at bounding box center [824, 274] width 38 height 16
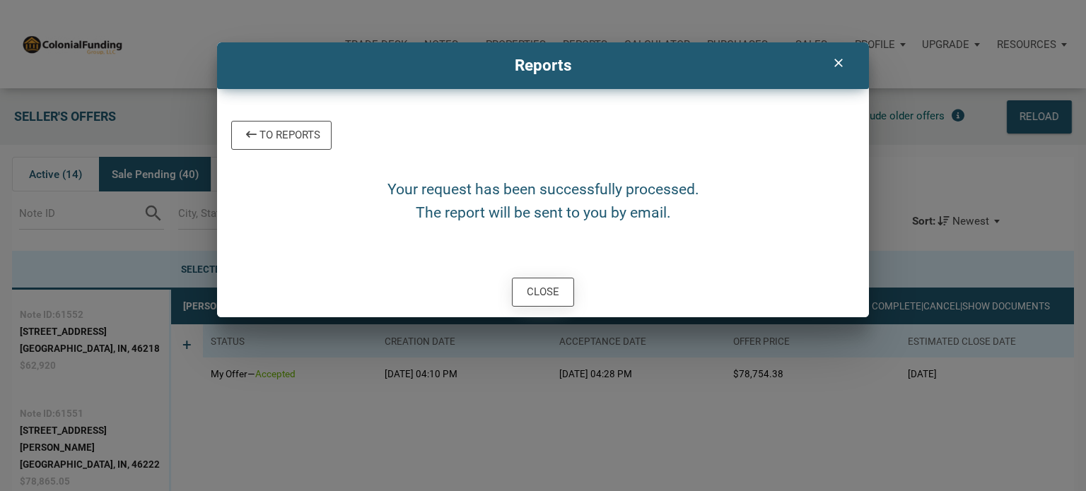
click at [542, 285] on div "Close" at bounding box center [543, 292] width 33 height 16
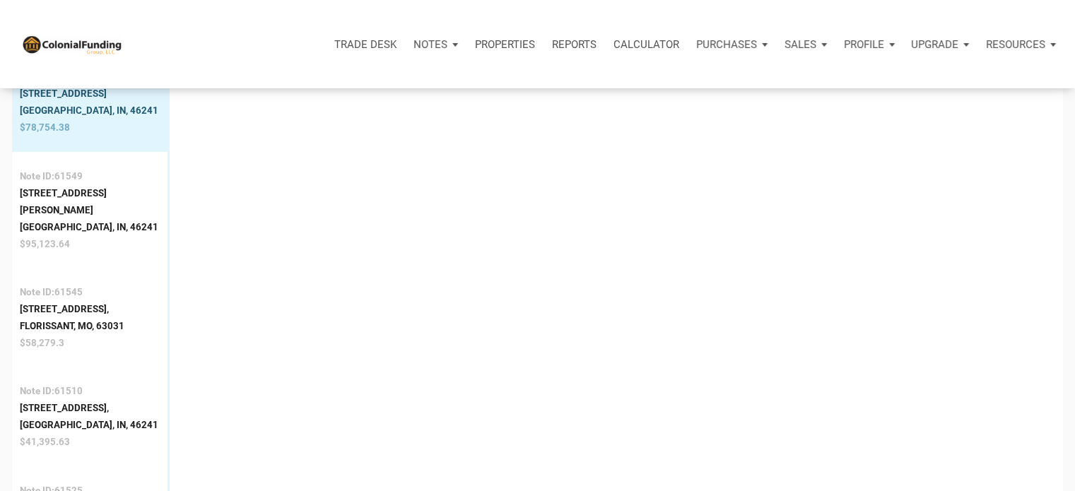
scroll to position [457, 0]
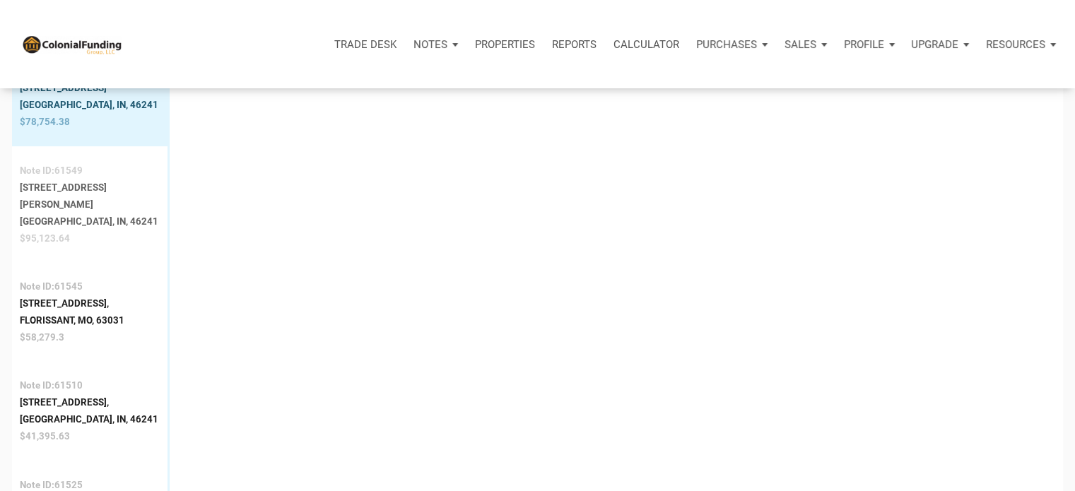
click at [69, 180] on div "[STREET_ADDRESS][PERSON_NAME]" at bounding box center [90, 197] width 140 height 34
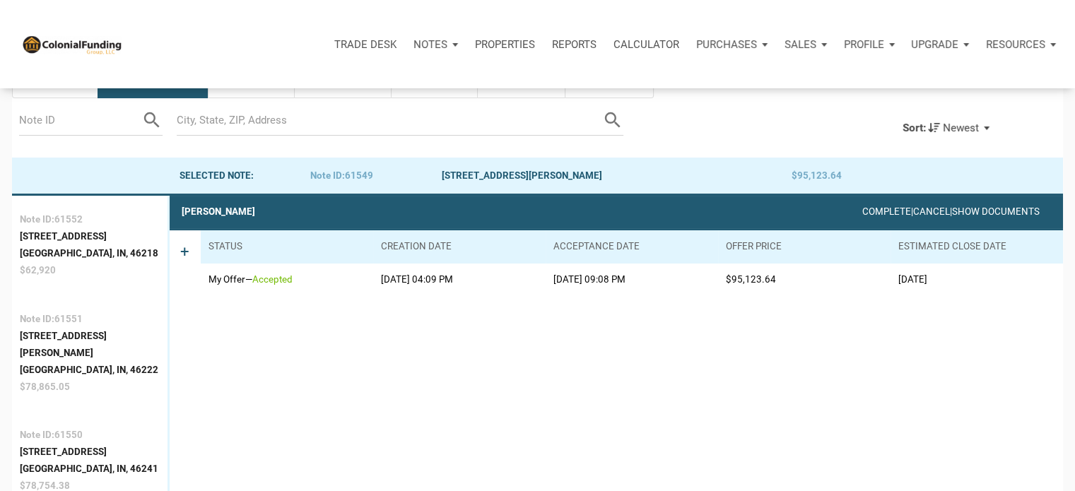
scroll to position [88, 0]
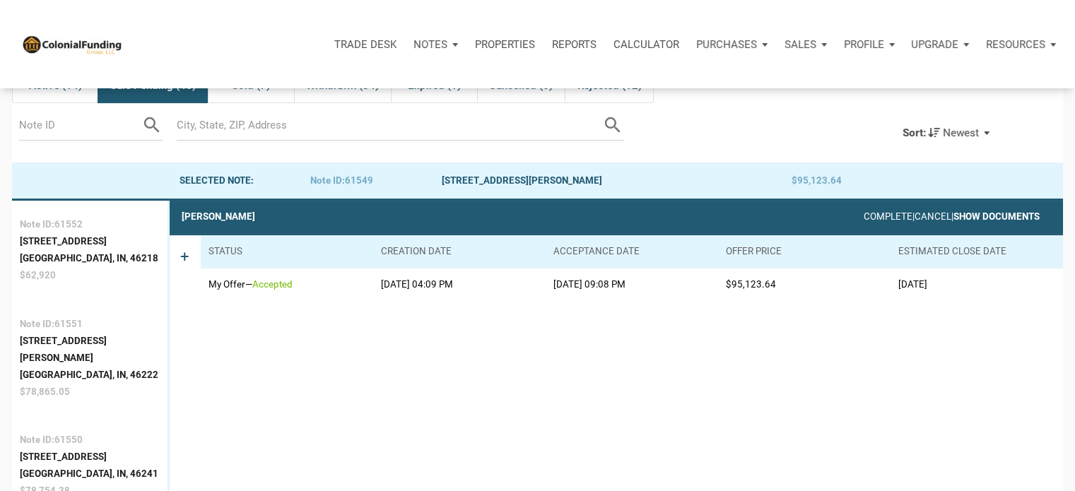
click at [991, 217] on link "Show Documents" at bounding box center [997, 216] width 86 height 11
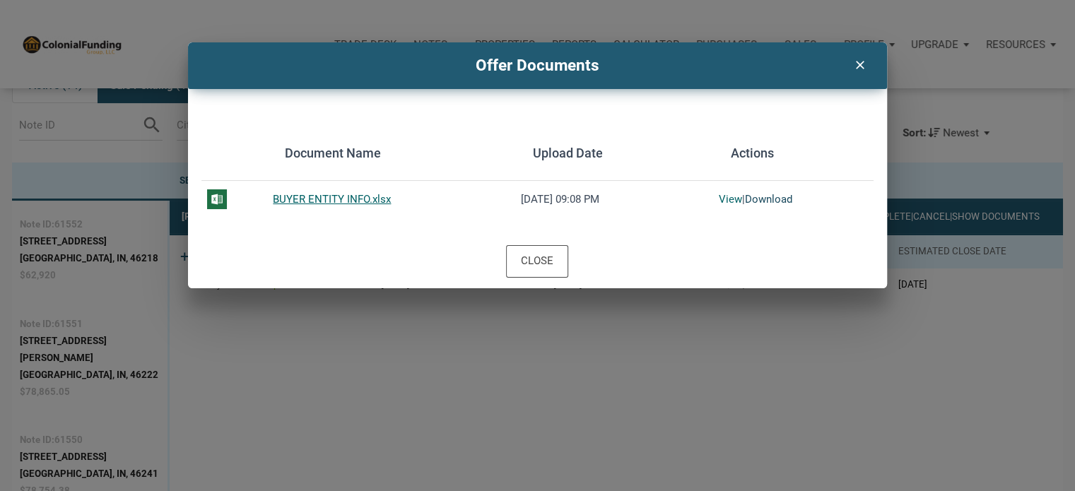
click at [765, 197] on link "Download" at bounding box center [768, 199] width 47 height 13
click at [861, 62] on icon "clear" at bounding box center [859, 63] width 17 height 18
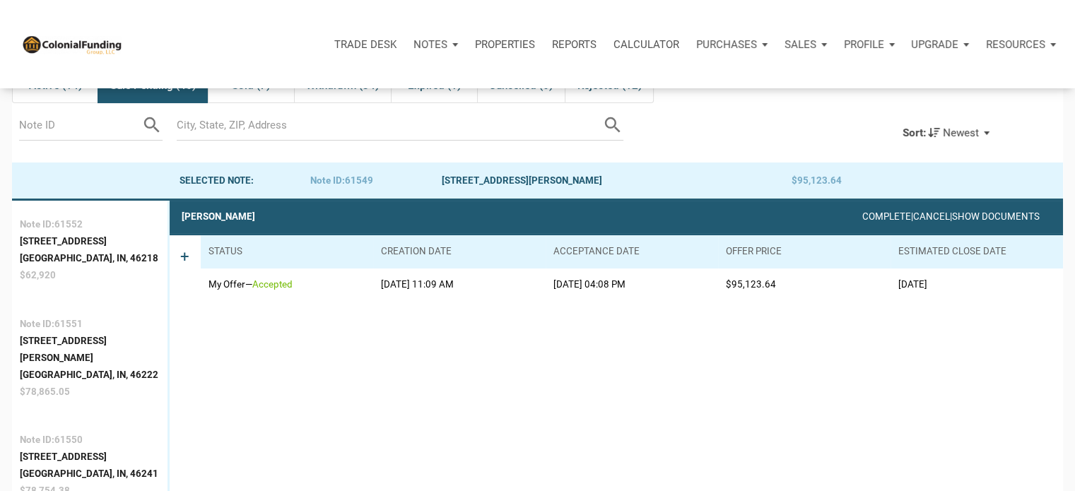
drag, startPoint x: 75, startPoint y: 189, endPoint x: 57, endPoint y: 182, distance: 19.0
click at [57, 182] on div at bounding box center [91, 181] width 158 height 36
click at [73, 95] on div "Active (14)" at bounding box center [55, 86] width 86 height 34
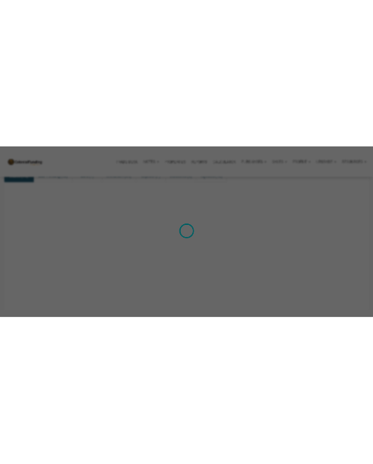
scroll to position [0, 0]
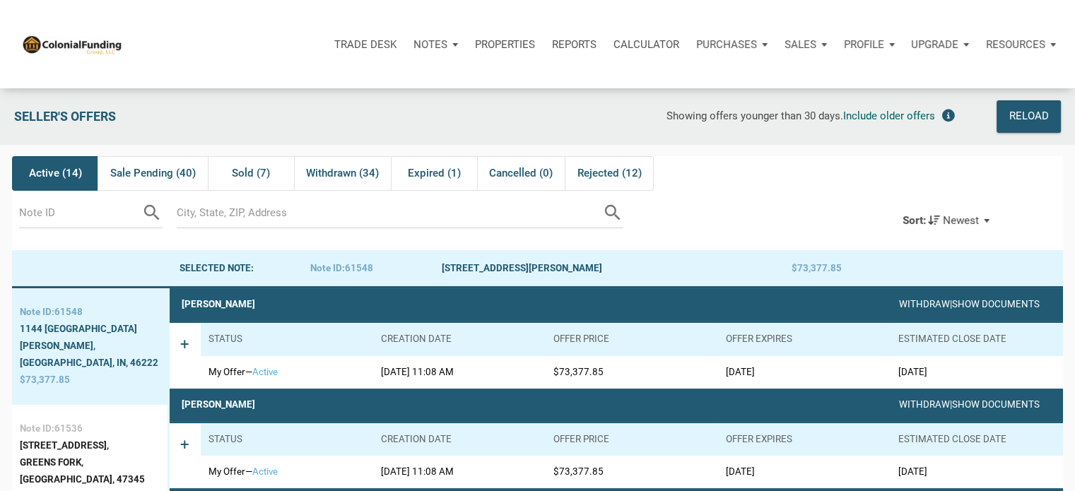
click at [990, 222] on div "Sort: Newest" at bounding box center [946, 220] width 110 height 31
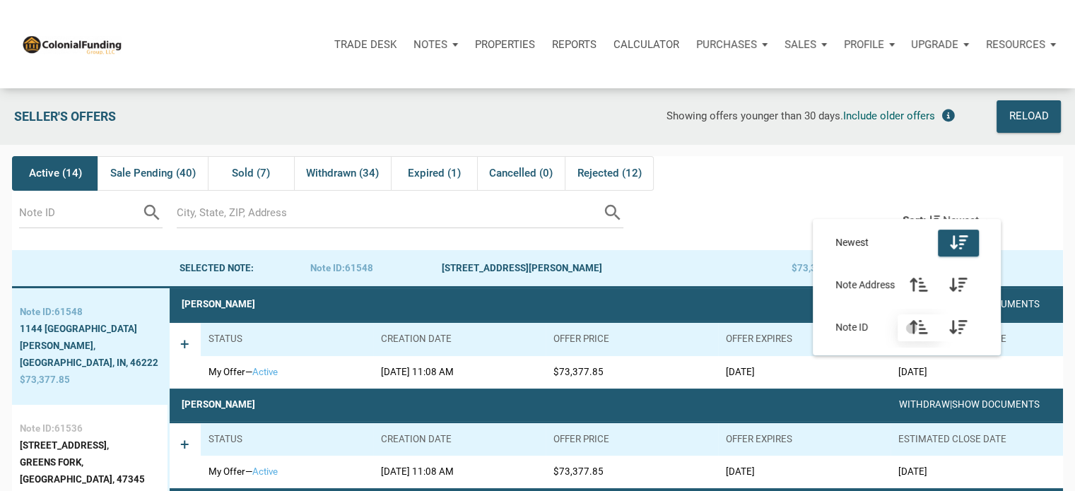
click at [914, 329] on icon "button" at bounding box center [919, 328] width 18 height 16
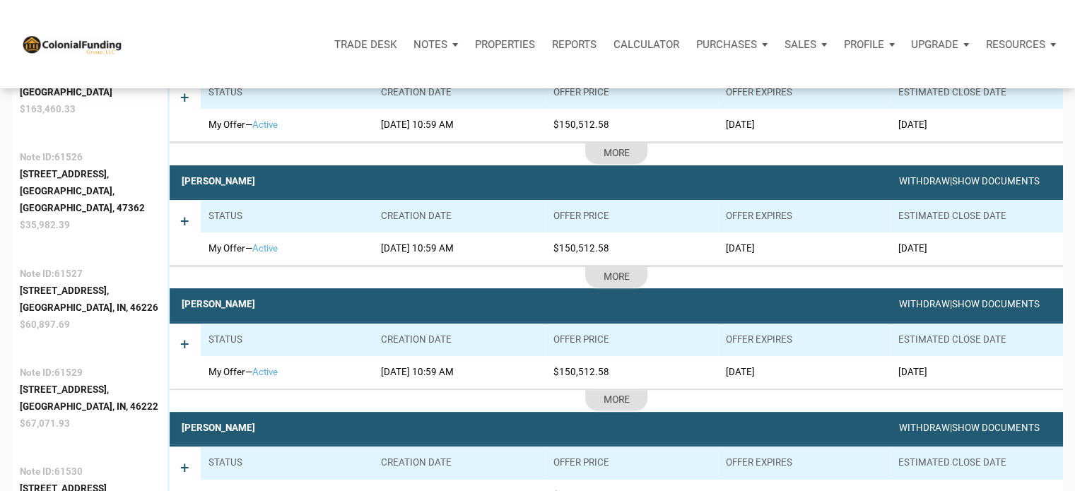
scroll to position [440, 0]
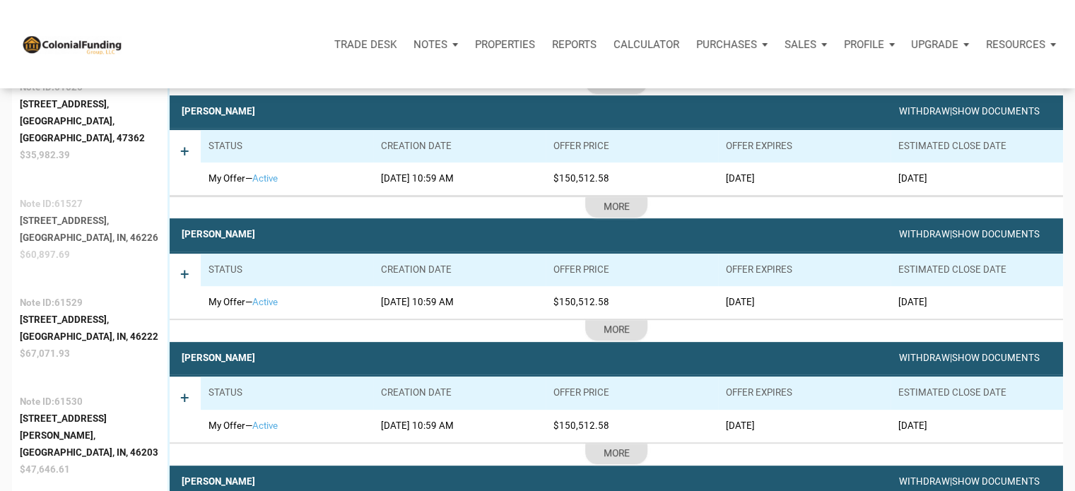
click at [56, 230] on div "[GEOGRAPHIC_DATA], IN, 46226" at bounding box center [89, 238] width 139 height 17
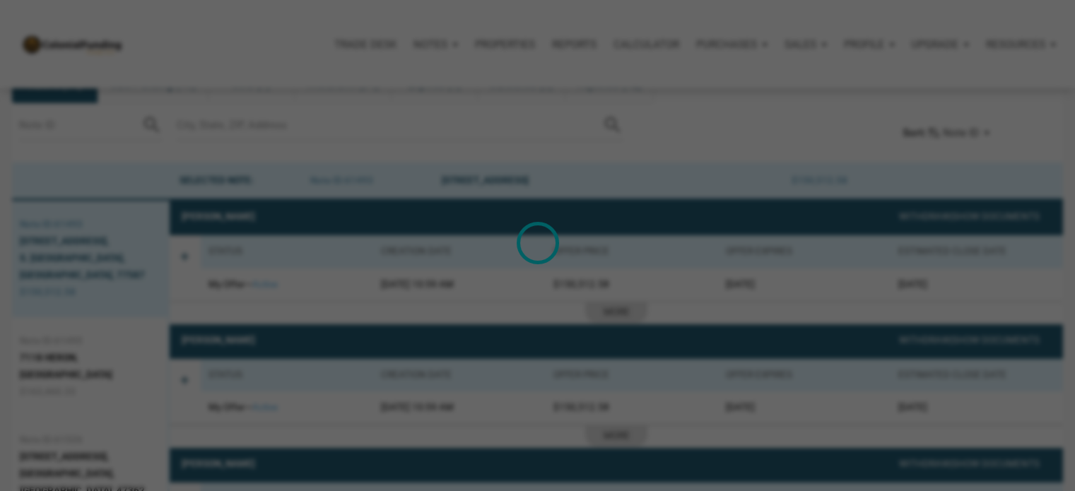
scroll to position [0, 0]
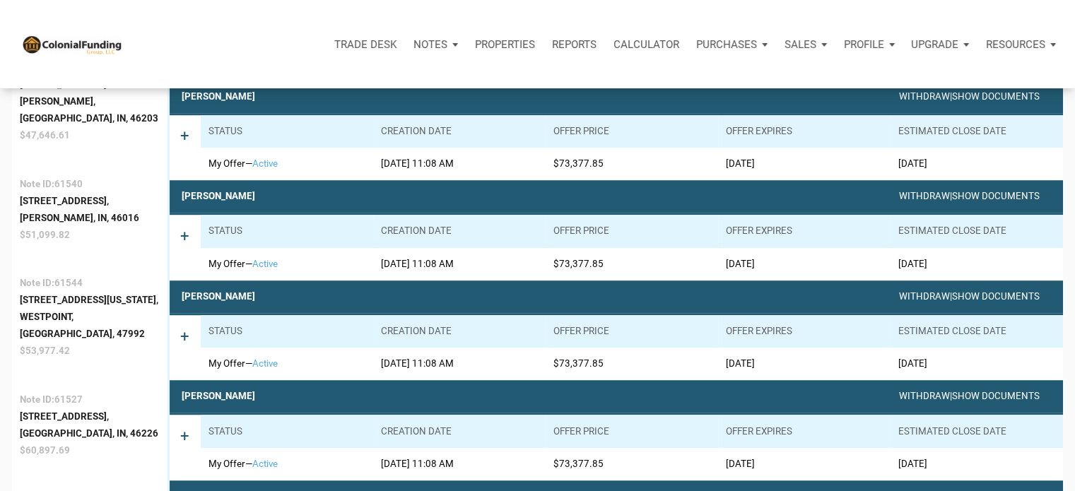
scroll to position [846, 0]
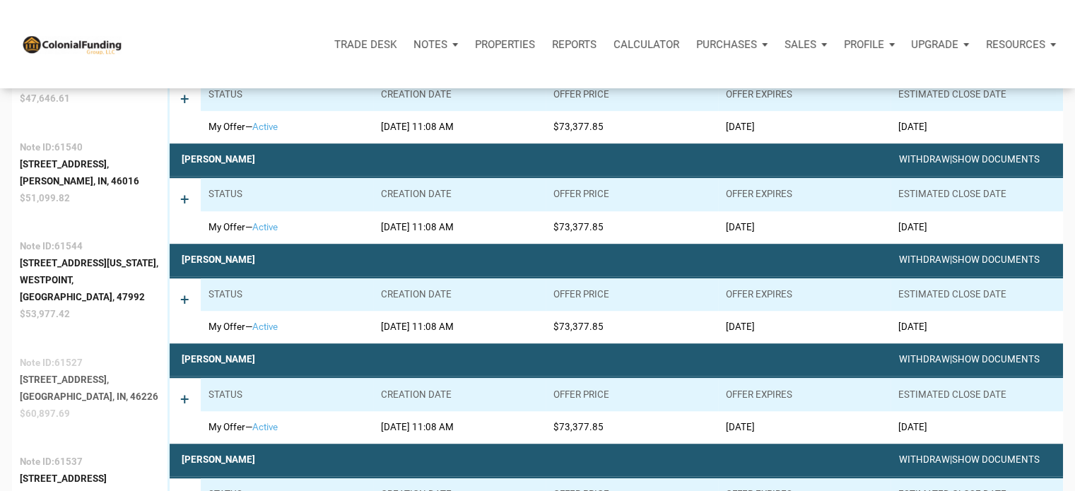
click at [71, 389] on div "[GEOGRAPHIC_DATA], IN, 46226" at bounding box center [89, 397] width 139 height 17
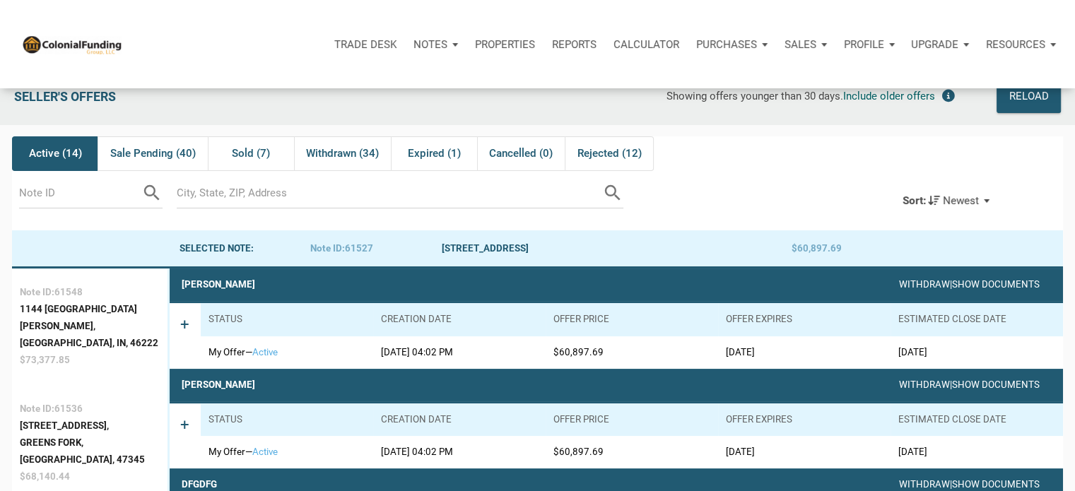
scroll to position [0, 0]
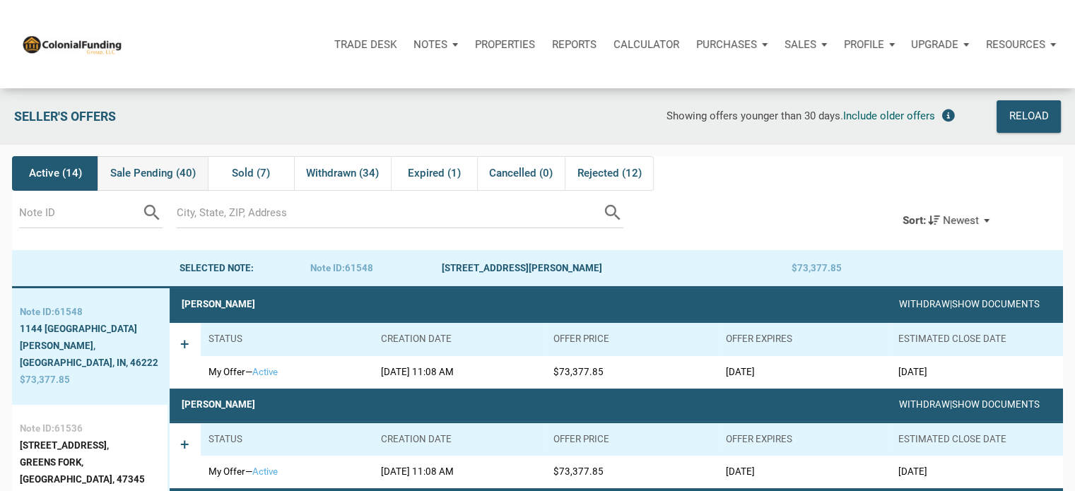
click at [169, 172] on span "Sale Pending (40)" at bounding box center [153, 173] width 86 height 17
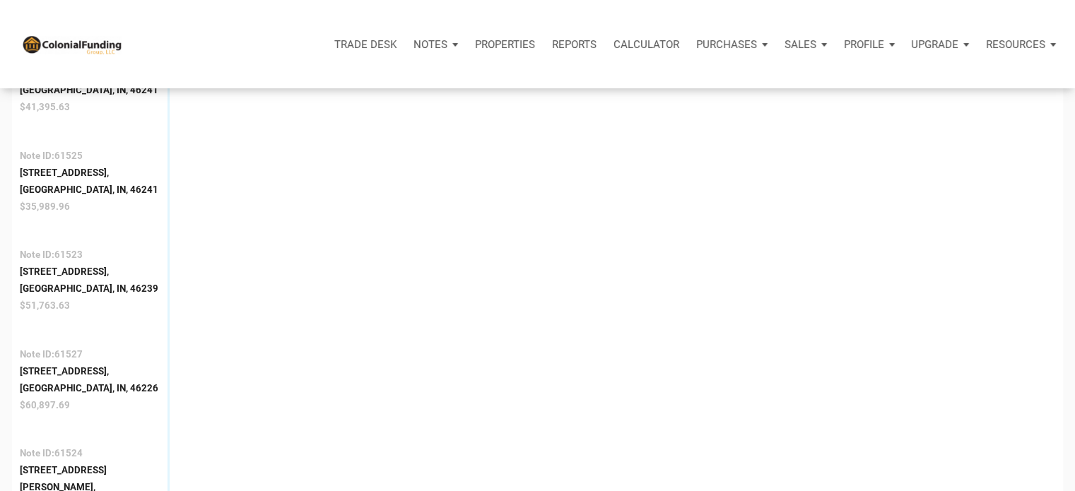
scroll to position [880, 0]
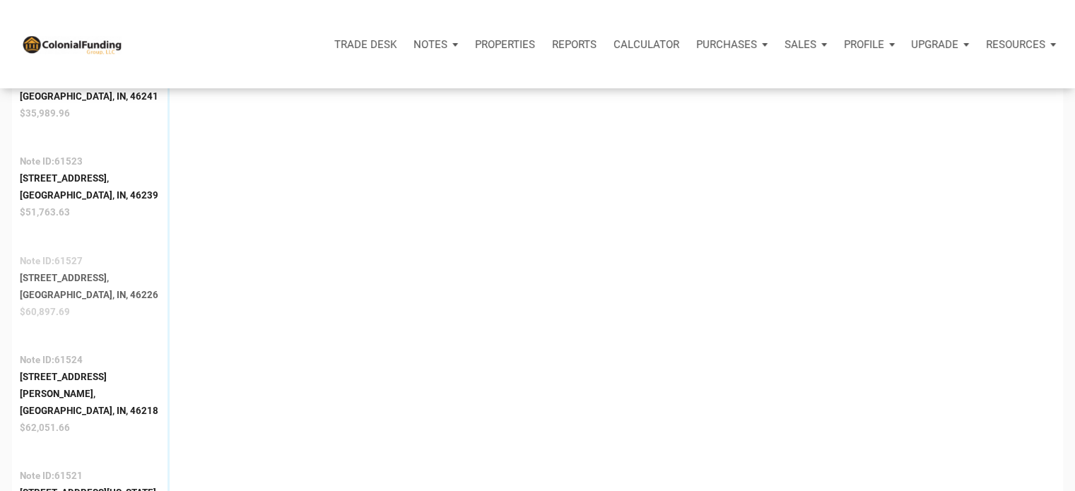
click at [81, 287] on div "[GEOGRAPHIC_DATA], IN, 46226" at bounding box center [89, 295] width 139 height 17
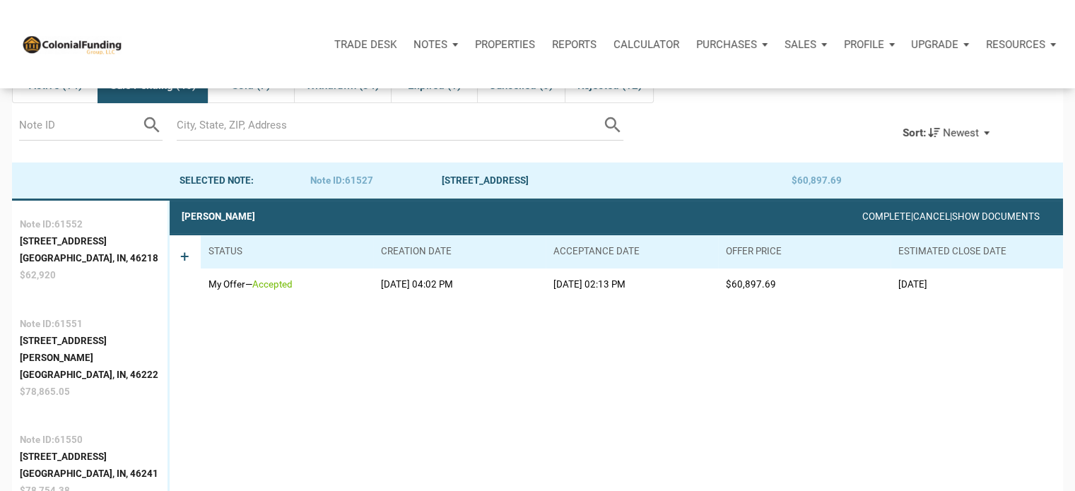
scroll to position [0, 0]
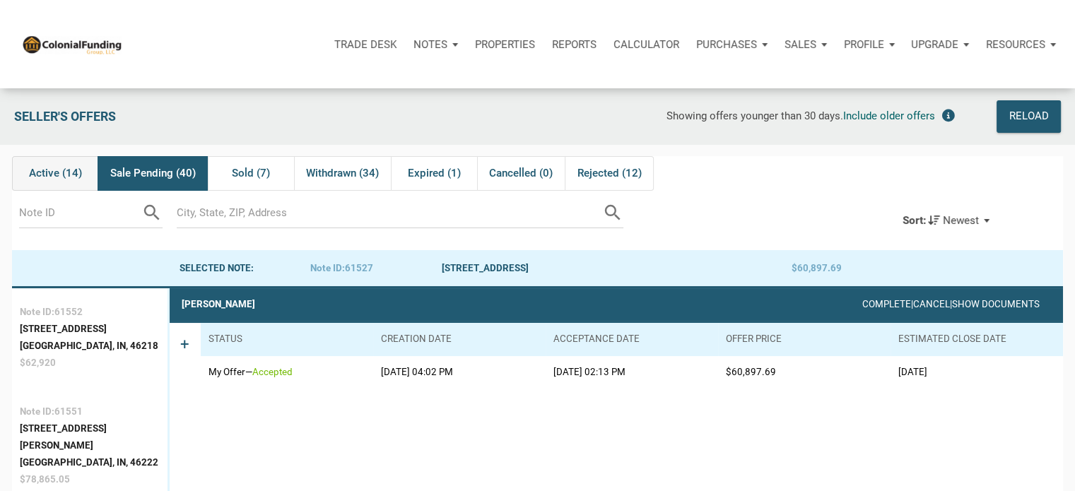
click at [44, 177] on span "Active (14)" at bounding box center [55, 173] width 53 height 17
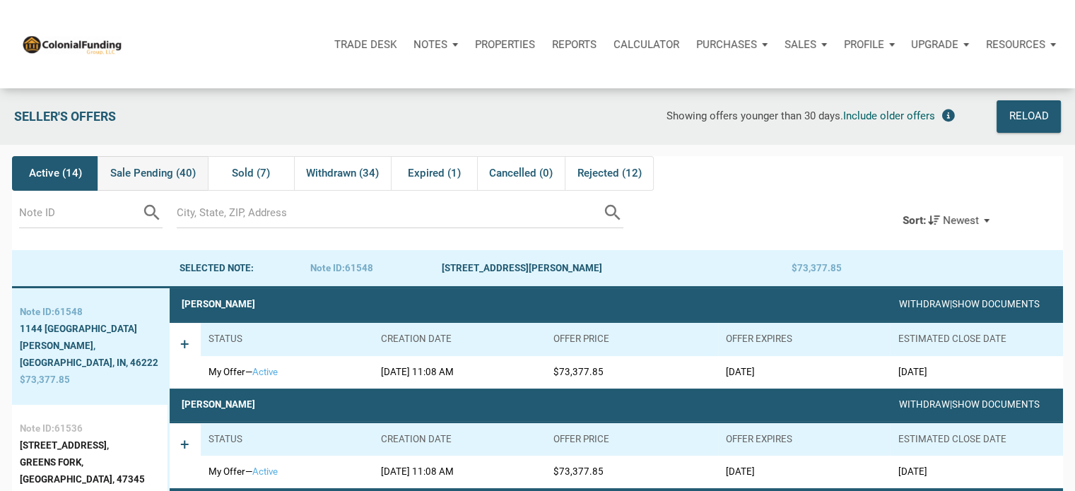
click at [141, 177] on span "Sale Pending (40)" at bounding box center [153, 173] width 86 height 17
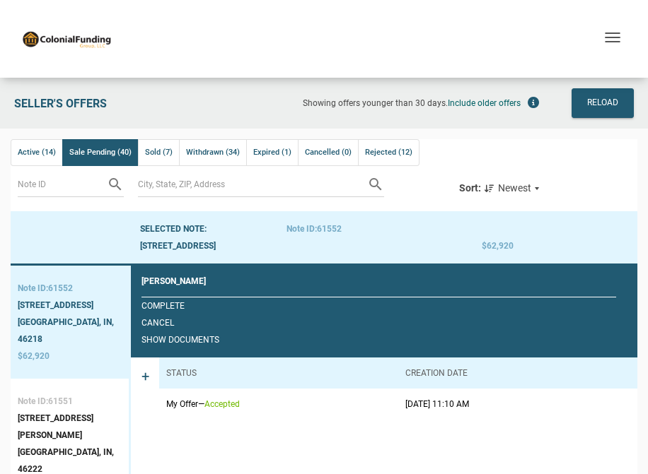
click at [539, 186] on div "Sort: Newest" at bounding box center [502, 188] width 86 height 17
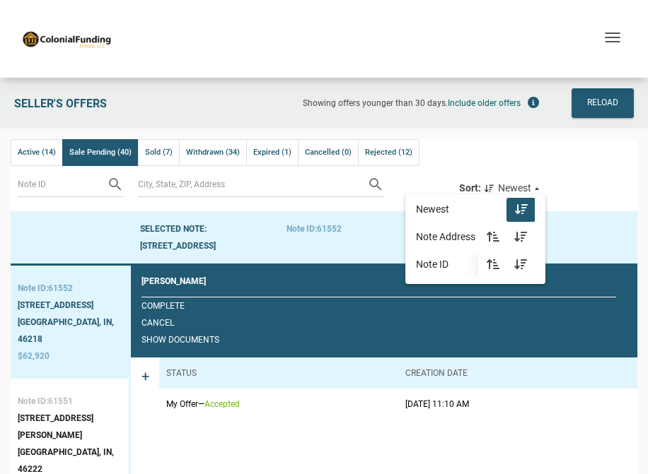
click at [494, 265] on icon "button" at bounding box center [492, 264] width 17 height 11
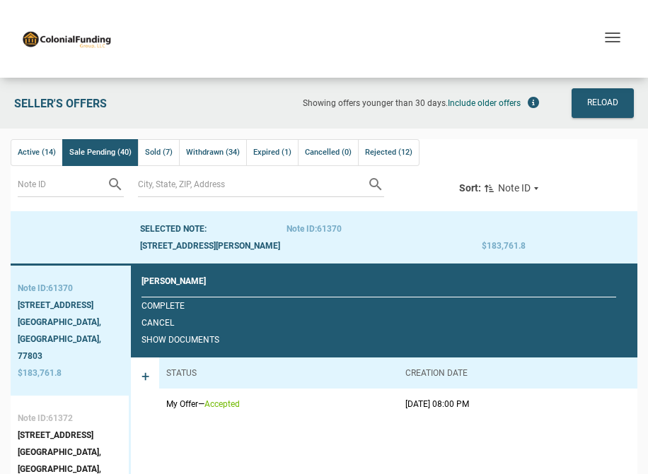
click at [426, 198] on div "search Sort: Note ID Newest Note Address Note ID" at bounding box center [377, 185] width 506 height 38
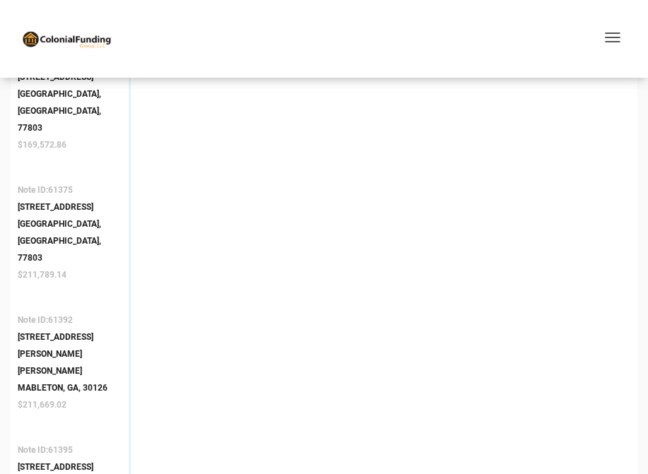
scroll to position [368, 0]
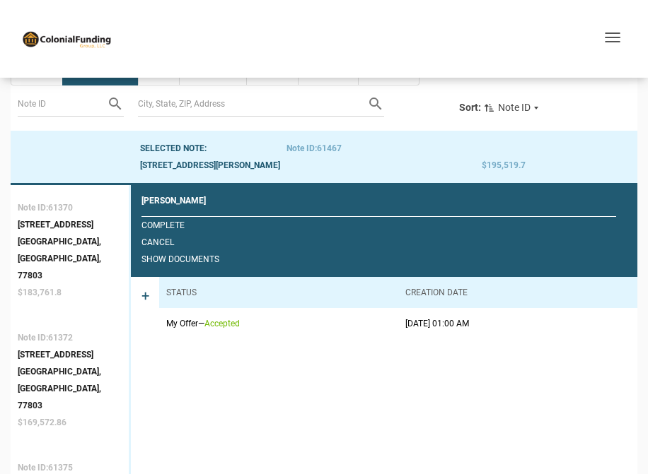
scroll to position [78, 0]
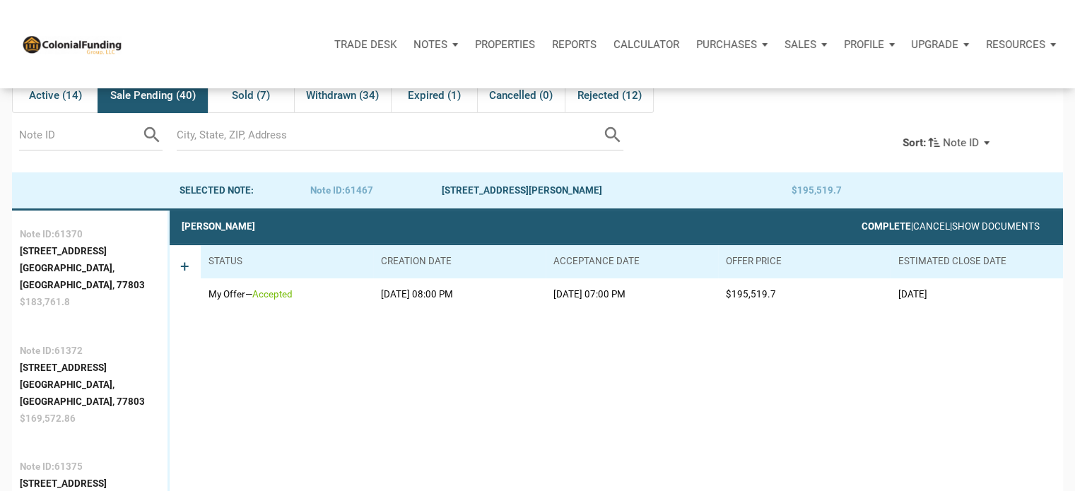
click at [862, 230] on link "Complete" at bounding box center [886, 226] width 49 height 11
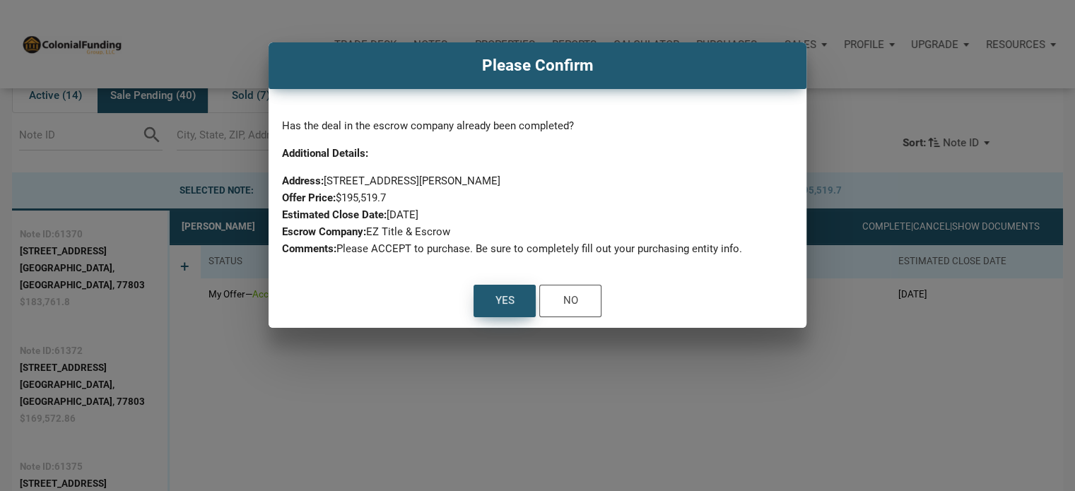
click at [523, 303] on div "Yes" at bounding box center [504, 301] width 61 height 31
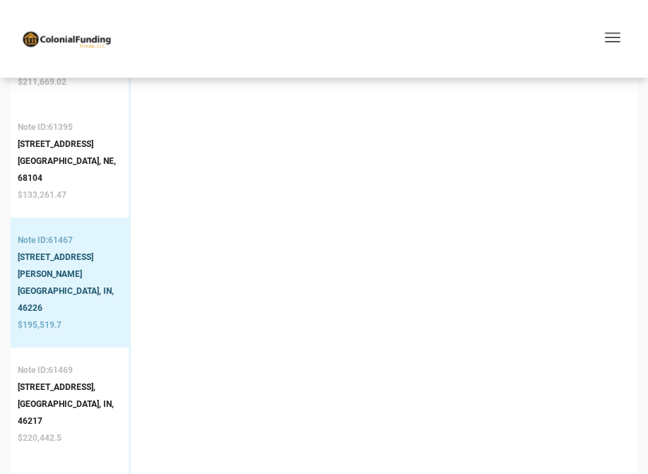
scroll to position [687, 0]
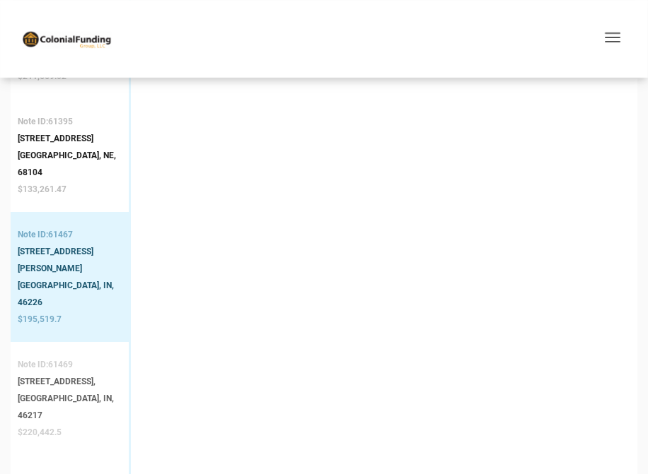
click at [39, 390] on div "[GEOGRAPHIC_DATA], IN, 46217" at bounding box center [70, 407] width 104 height 34
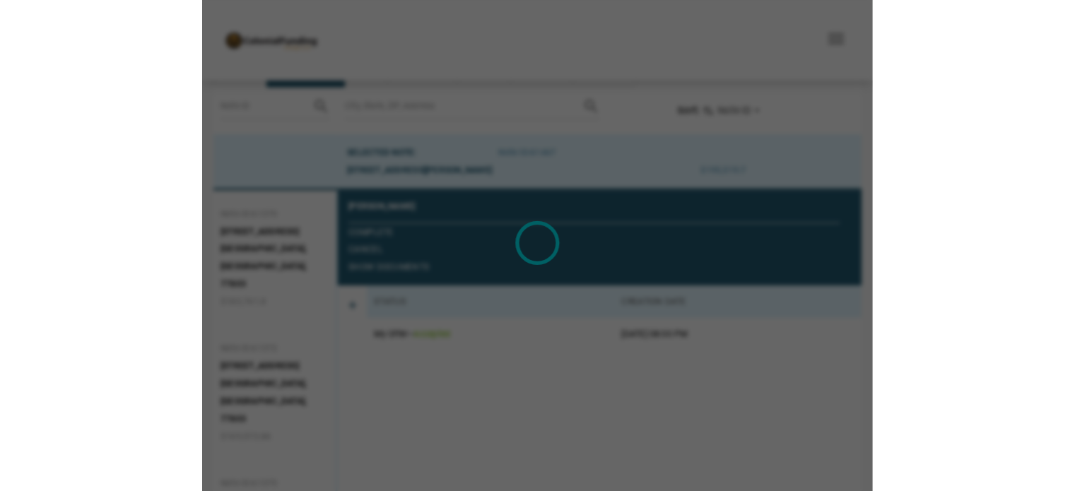
scroll to position [78, 0]
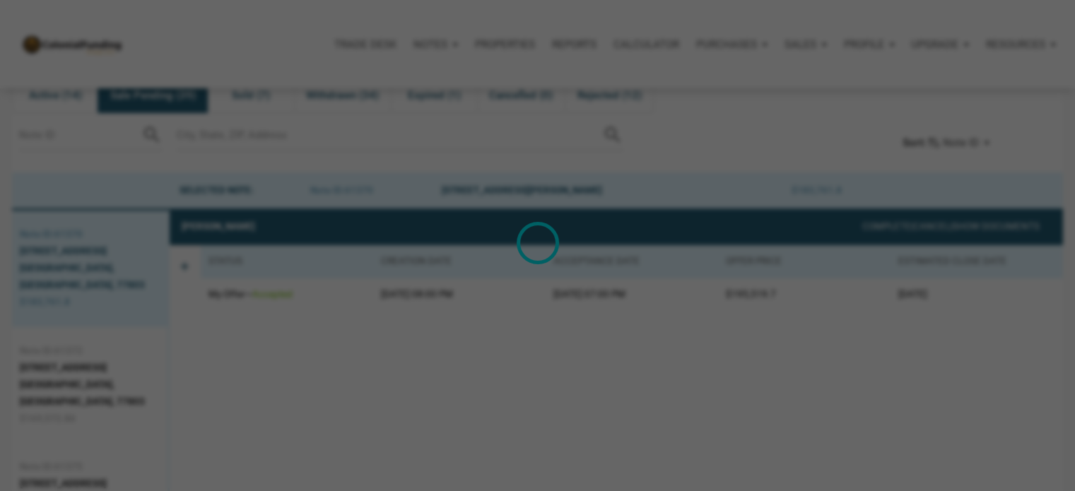
click at [571, 450] on div "Loading" at bounding box center [537, 245] width 1075 height 491
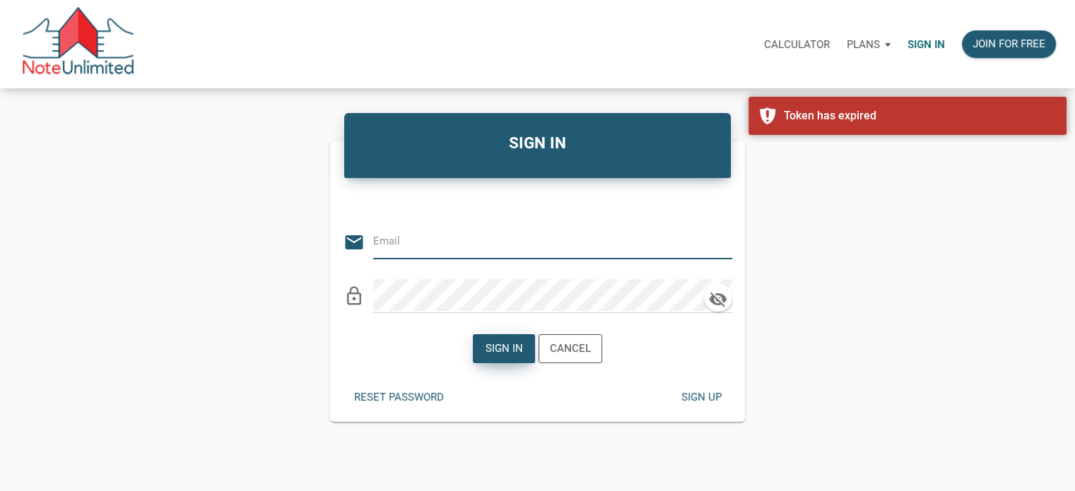
type input "Notes@colonialfundinggroup.com"
click at [491, 350] on div "Sign in" at bounding box center [504, 349] width 37 height 16
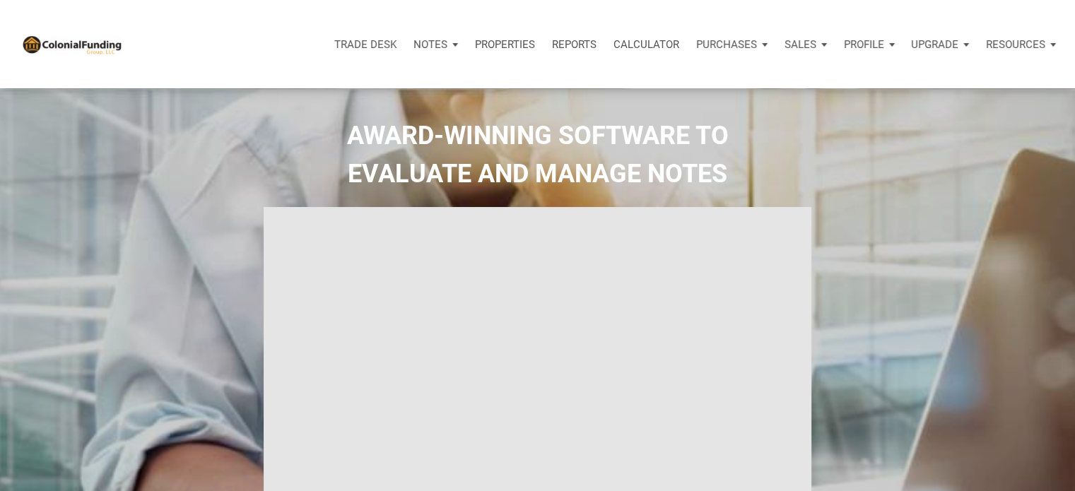
type input "Introduction to new features"
select select
click at [815, 43] on p "Sales" at bounding box center [801, 44] width 32 height 13
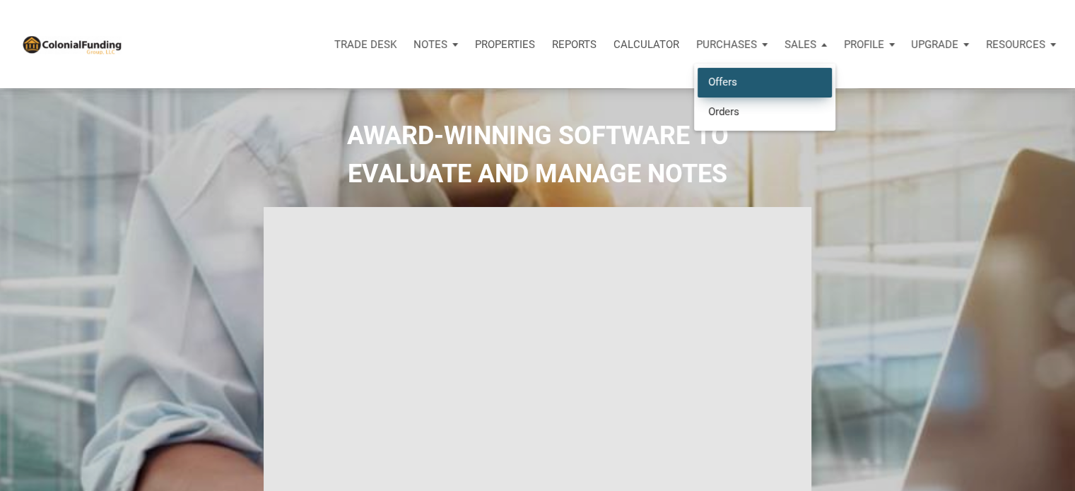
click at [727, 78] on link "Offers" at bounding box center [765, 82] width 134 height 29
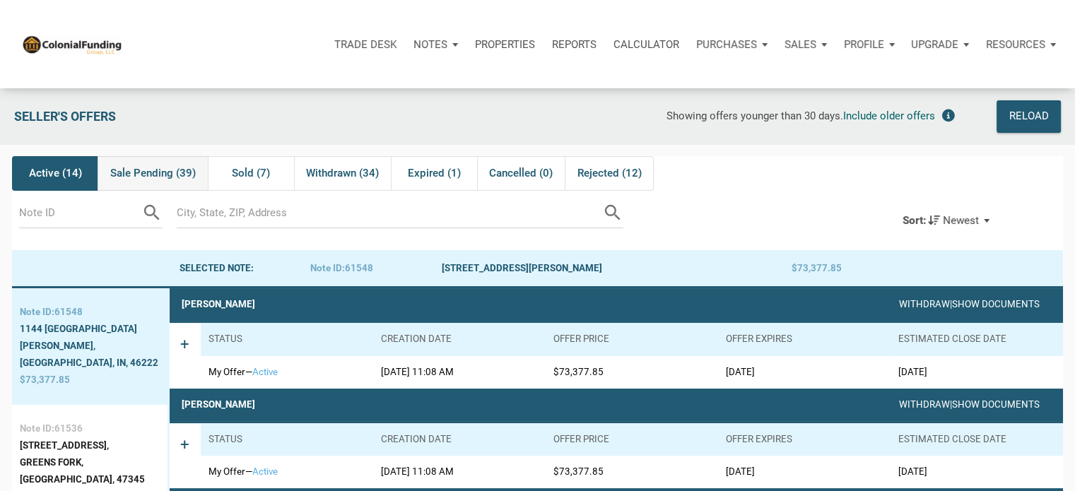
click at [150, 172] on span "Sale Pending (39)" at bounding box center [153, 173] width 86 height 17
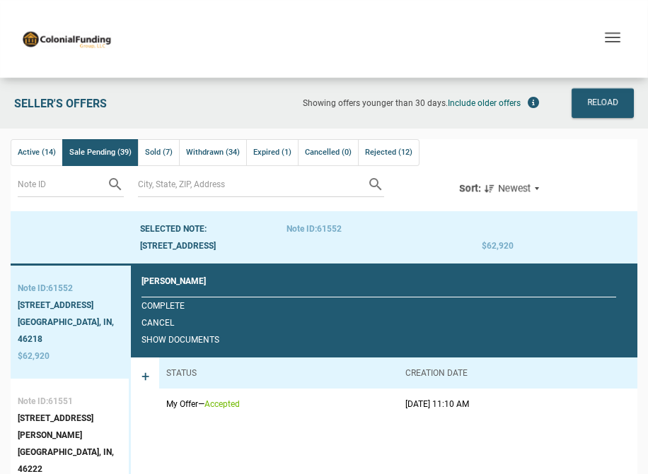
click at [539, 189] on div "Sort: Newest" at bounding box center [502, 188] width 86 height 17
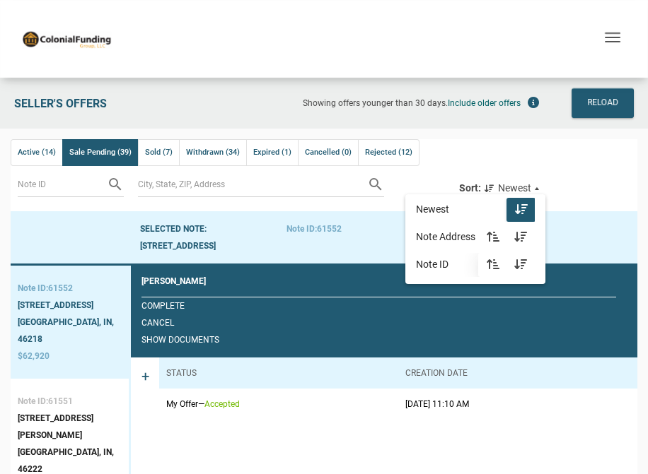
click at [489, 262] on icon "button" at bounding box center [492, 264] width 17 height 11
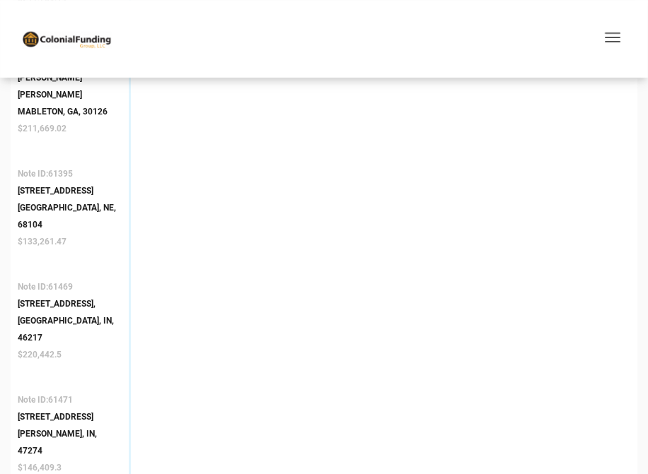
scroll to position [640, 0]
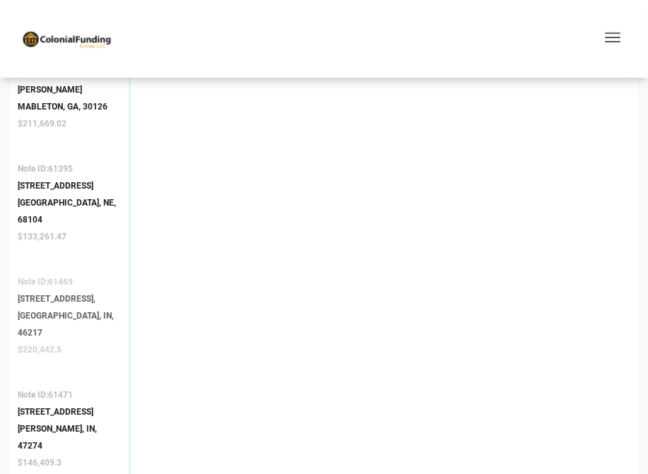
click at [58, 308] on div "[GEOGRAPHIC_DATA], IN, 46217" at bounding box center [70, 325] width 104 height 34
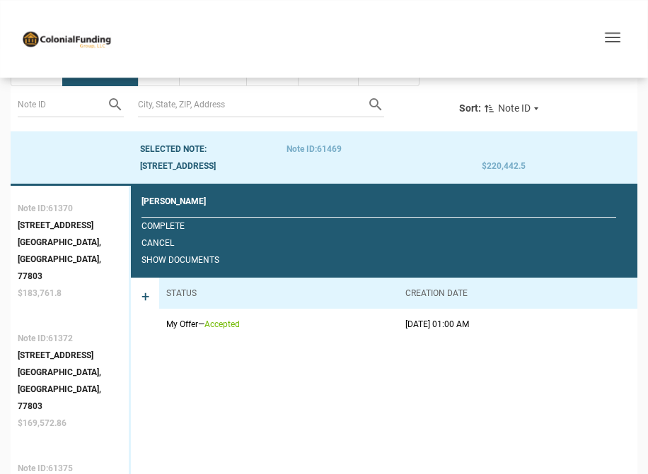
scroll to position [78, 0]
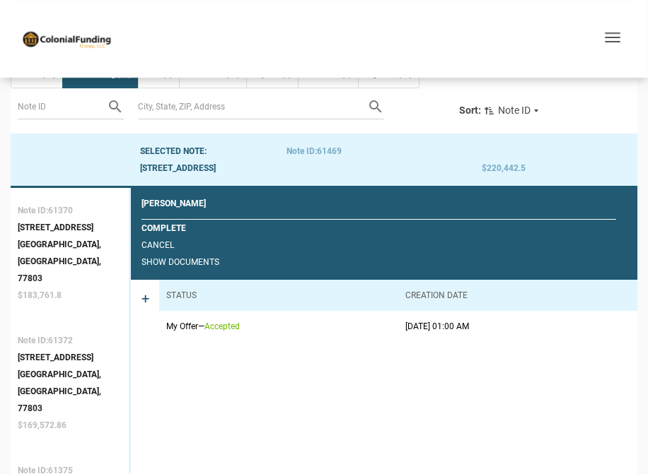
click at [154, 226] on link "Complete" at bounding box center [163, 228] width 45 height 10
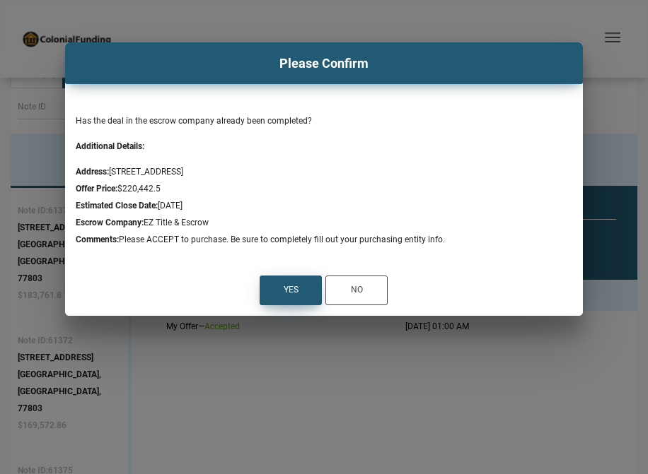
click at [290, 298] on div "Yes" at bounding box center [291, 290] width 15 height 17
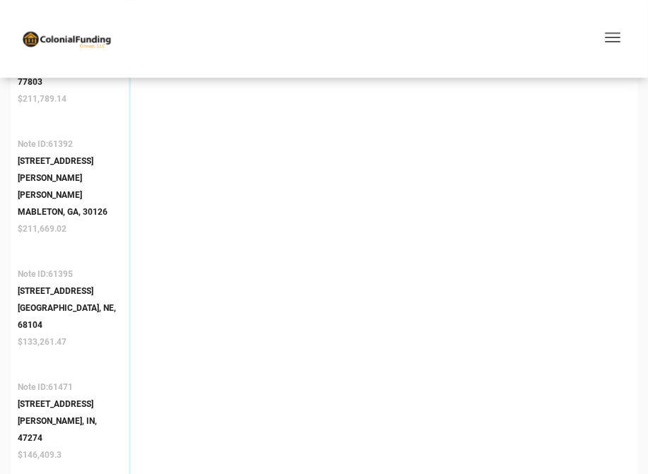
scroll to position [540, 0]
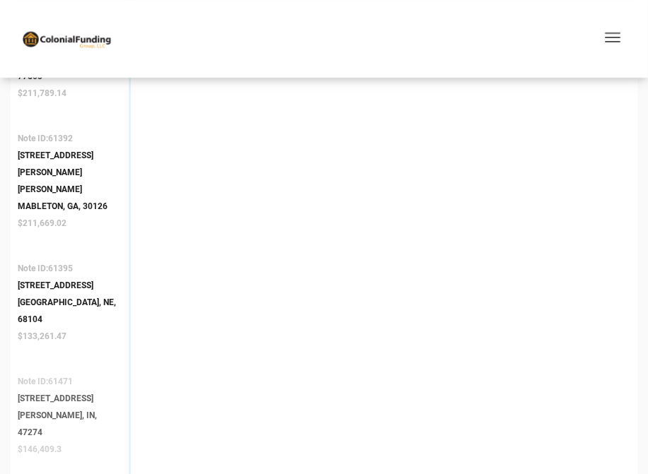
click at [42, 390] on div "[STREET_ADDRESS]" at bounding box center [70, 398] width 104 height 17
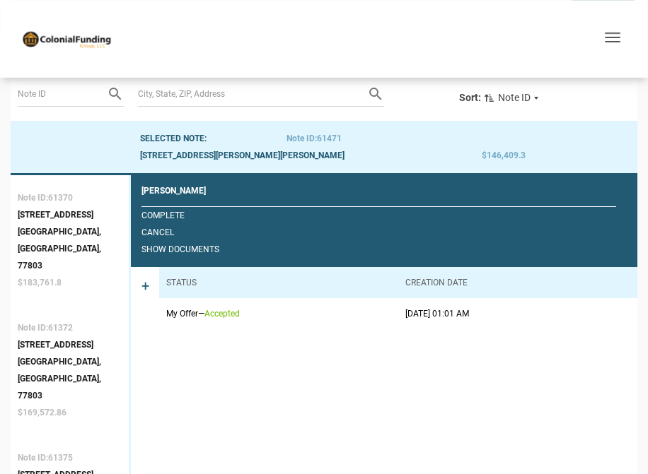
scroll to position [78, 0]
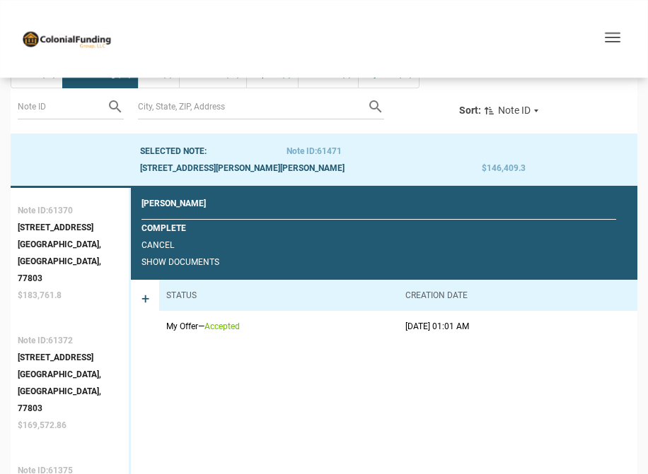
click at [169, 228] on link "Complete" at bounding box center [163, 228] width 45 height 10
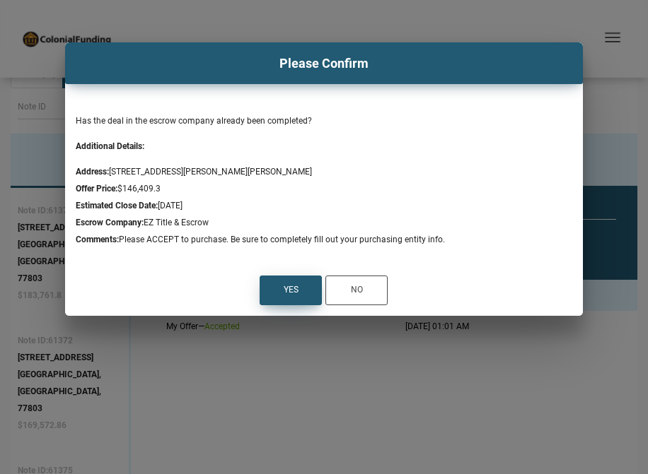
click at [277, 293] on div "Yes" at bounding box center [290, 290] width 61 height 28
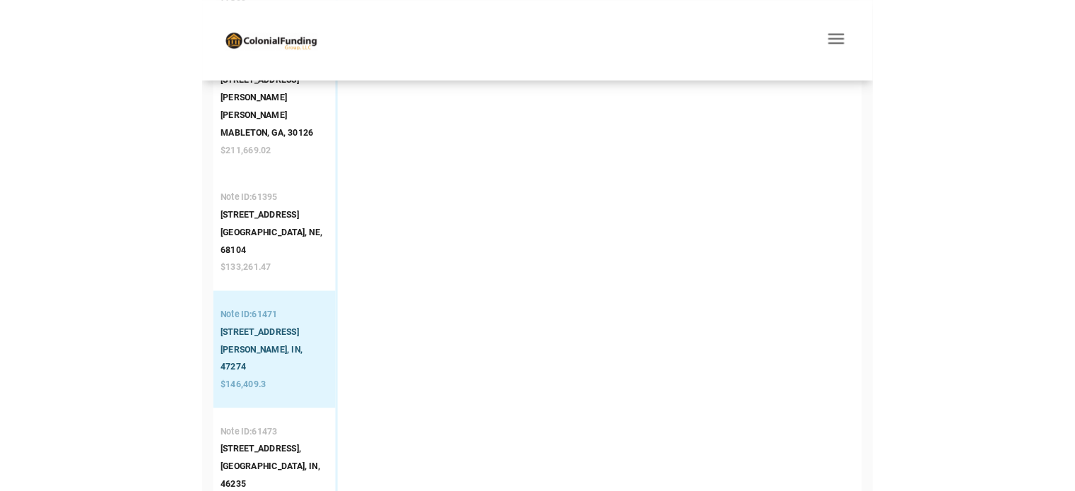
scroll to position [624, 0]
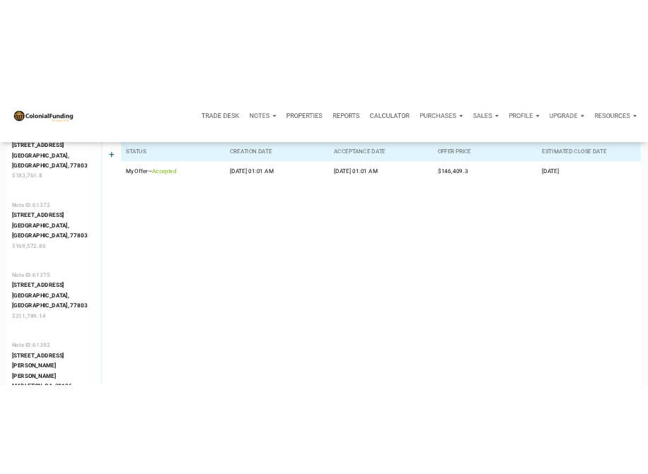
scroll to position [0, 0]
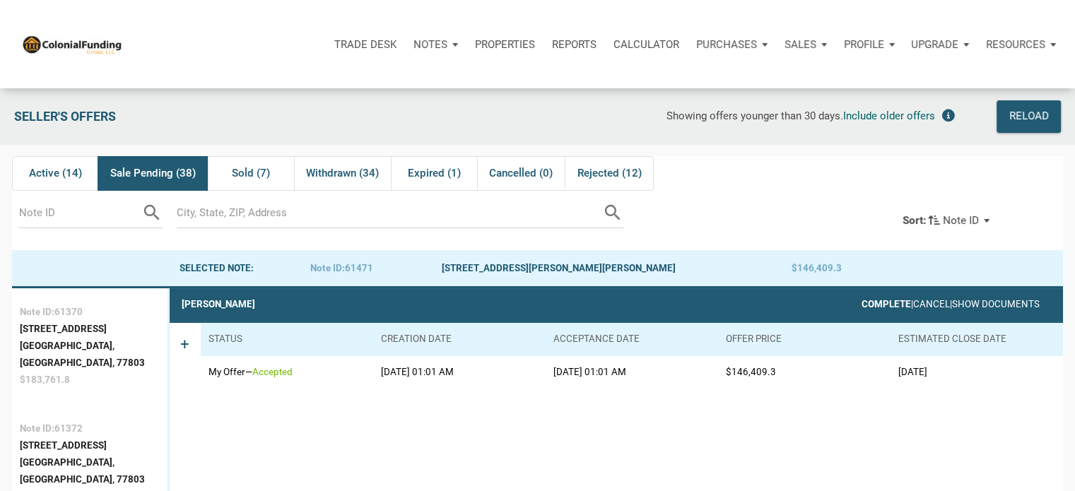
click at [862, 306] on link "Complete" at bounding box center [886, 304] width 49 height 11
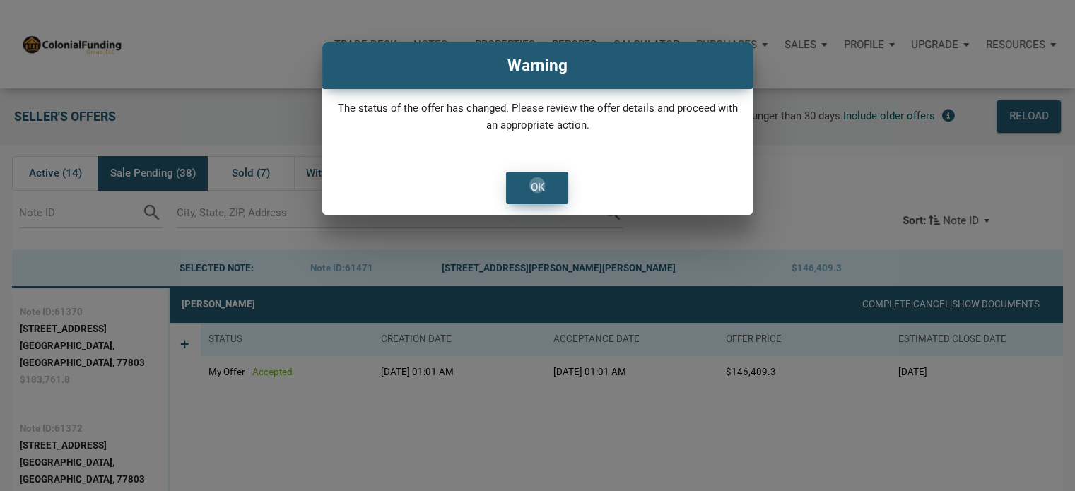
click at [537, 185] on div "OK" at bounding box center [537, 188] width 13 height 19
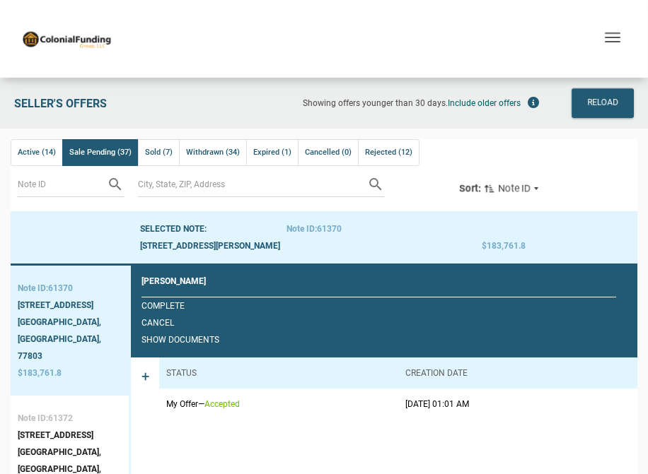
click at [284, 117] on div "Showing offers younger than 30 days. Include older offers" at bounding box center [371, 103] width 349 height 30
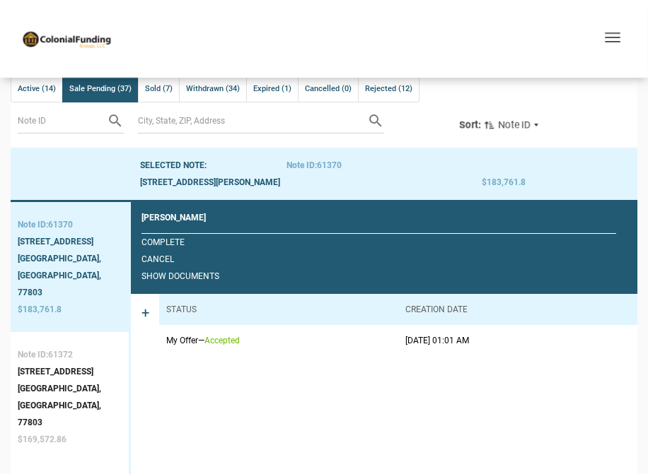
scroll to position [74, 0]
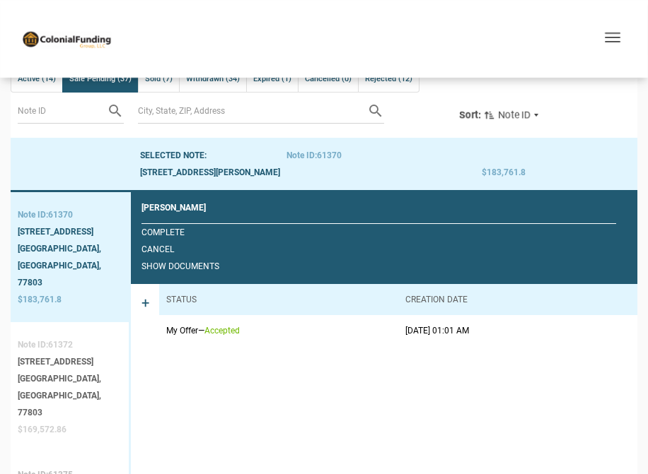
click at [54, 370] on div "[GEOGRAPHIC_DATA], [GEOGRAPHIC_DATA], 77803" at bounding box center [70, 395] width 104 height 51
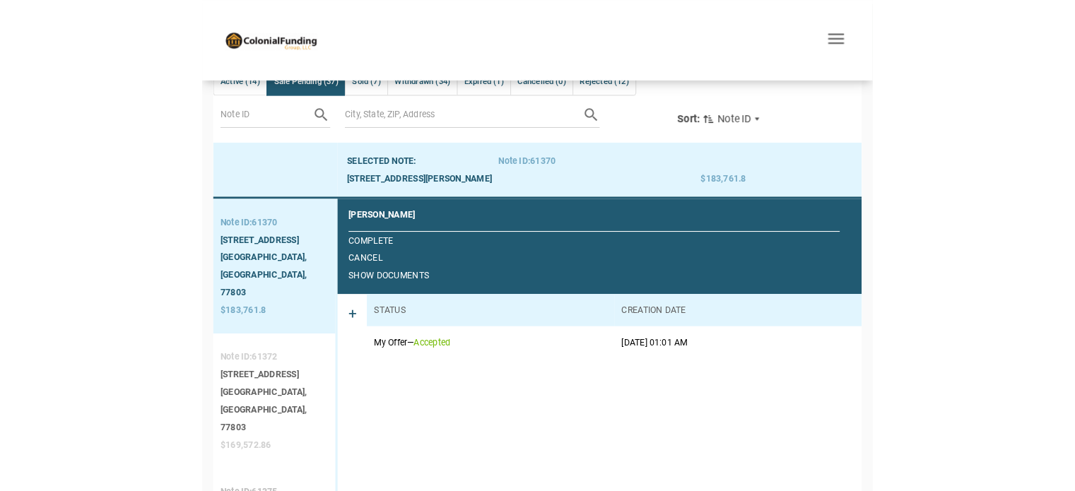
scroll to position [78, 0]
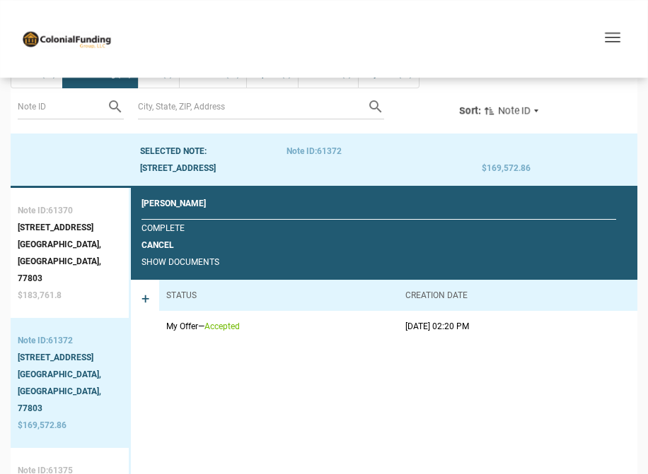
click at [163, 240] on link "Cancel" at bounding box center [157, 245] width 33 height 10
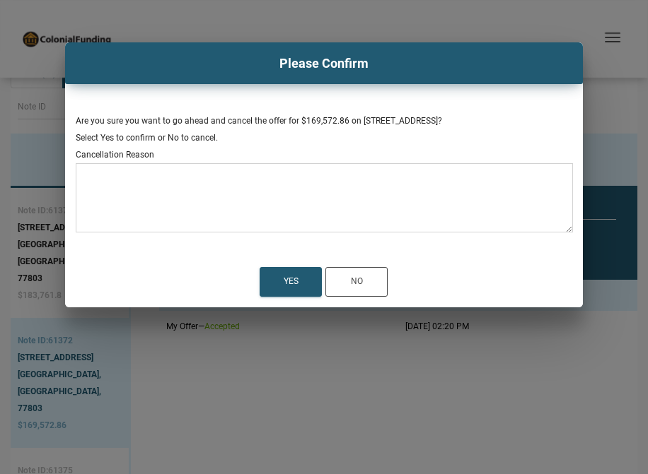
click at [141, 168] on div at bounding box center [324, 197] width 497 height 69
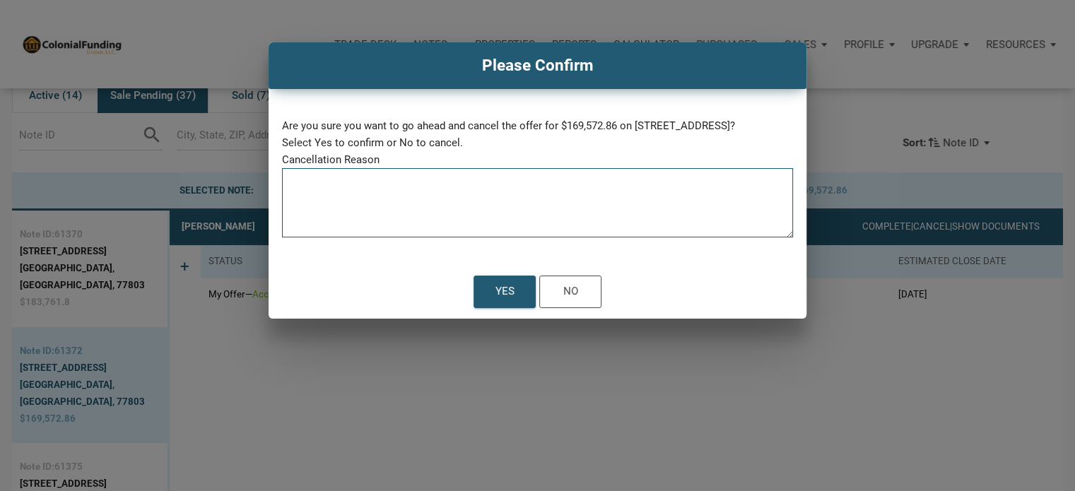
click at [350, 178] on textarea at bounding box center [537, 207] width 511 height 60
type textarea "S"
type textarea "Note Seller withdrew due to underlying lien."
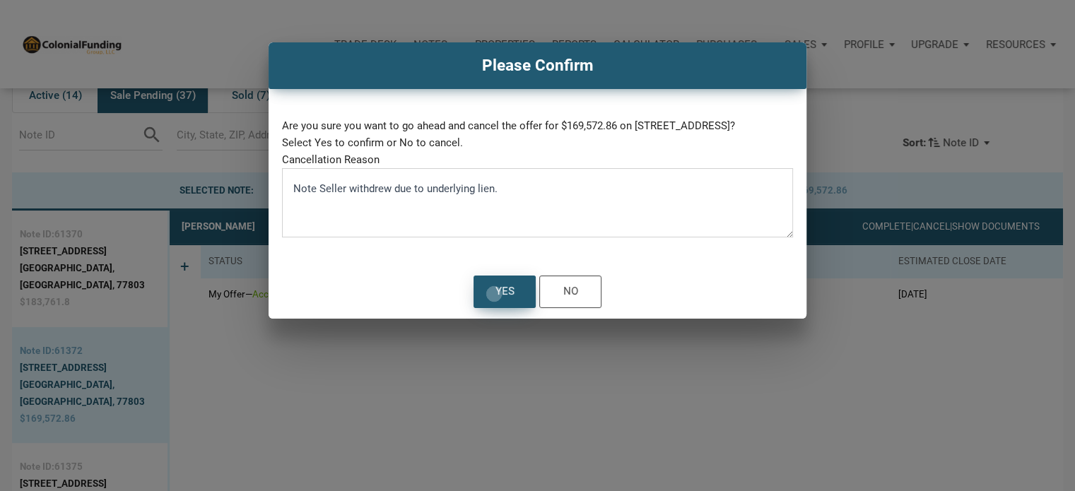
click at [494, 293] on div "Yes" at bounding box center [504, 291] width 61 height 31
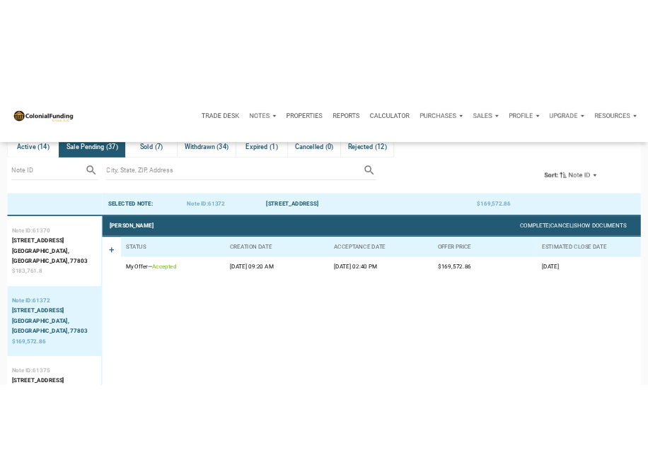
scroll to position [0, 0]
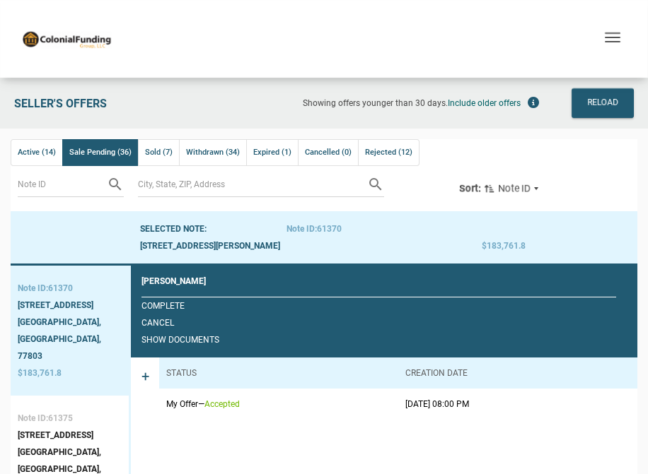
click at [85, 232] on div at bounding box center [71, 237] width 120 height 52
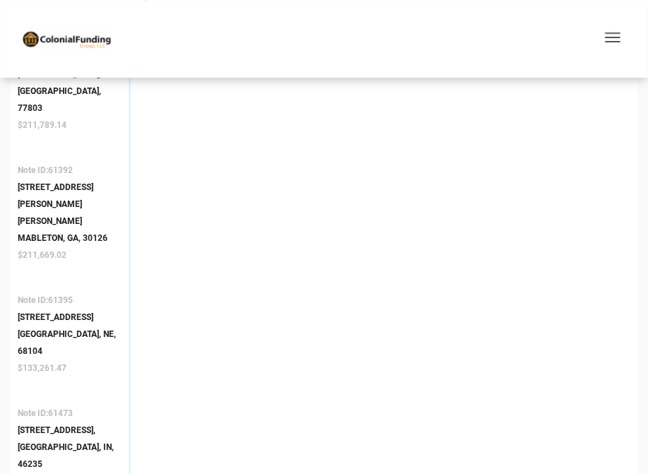
scroll to position [383, 0]
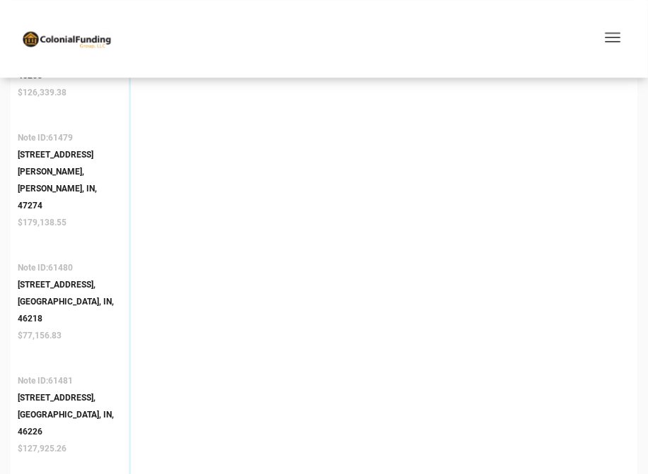
scroll to position [1445, 0]
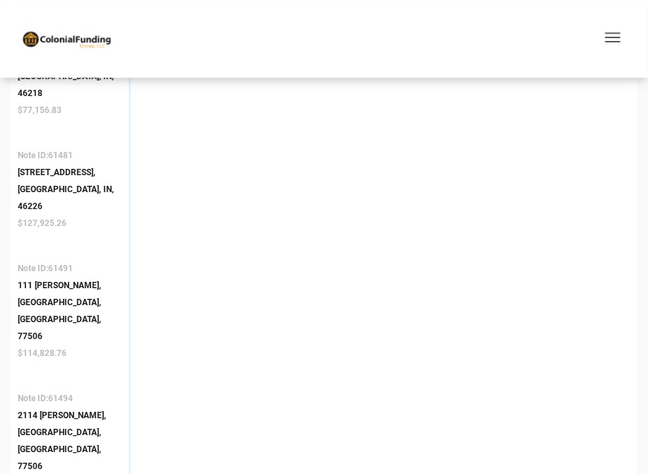
scroll to position [1665, 0]
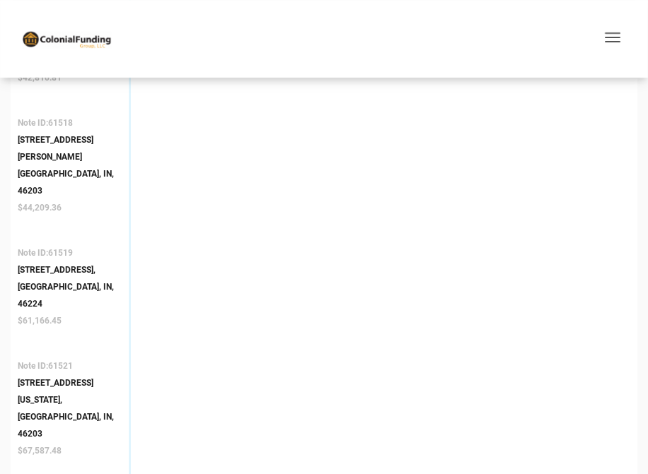
scroll to position [2650, 0]
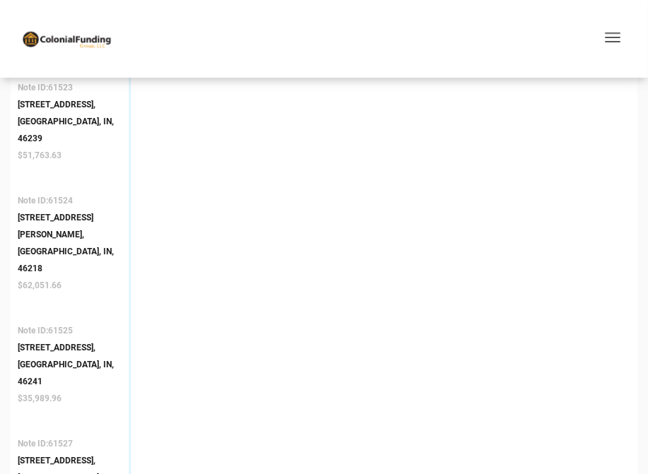
scroll to position [3100, 0]
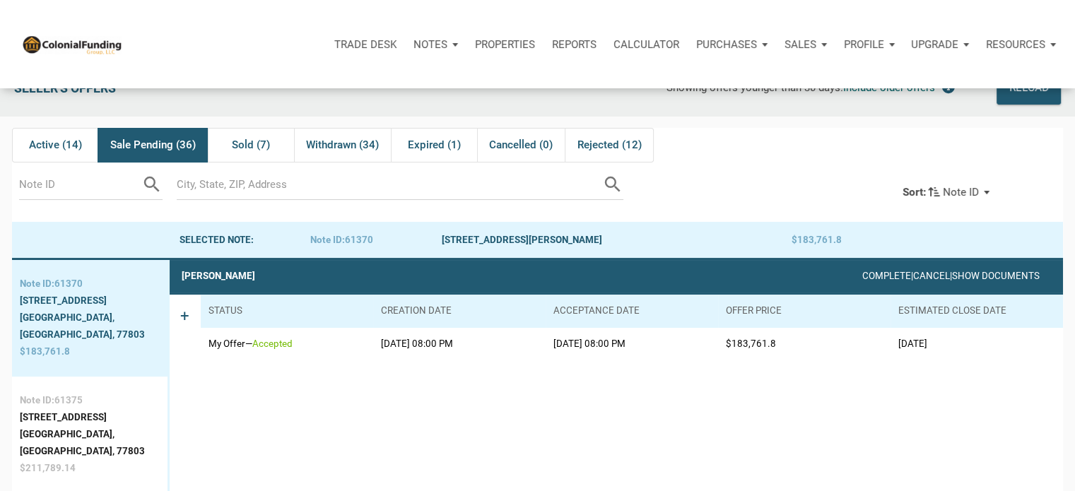
scroll to position [0, 0]
